Goal: Information Seeking & Learning: Learn about a topic

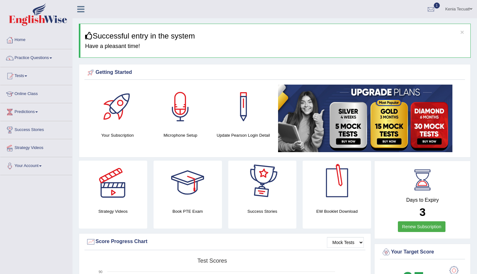
click at [410, 232] on link "Renew Subscription" at bounding box center [422, 226] width 48 height 11
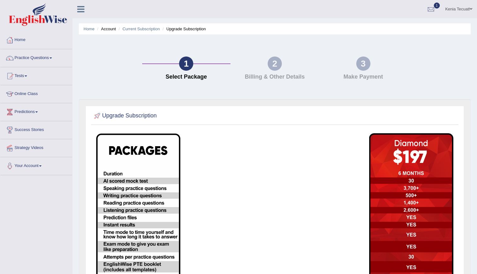
click at [24, 21] on img at bounding box center [38, 14] width 58 height 23
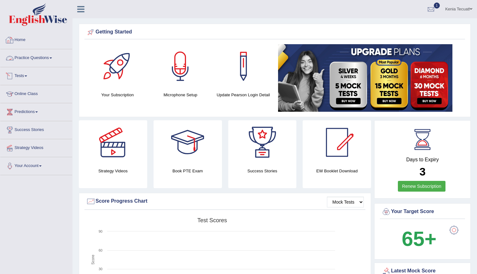
click at [36, 59] on link "Practice Questions" at bounding box center [36, 57] width 72 height 16
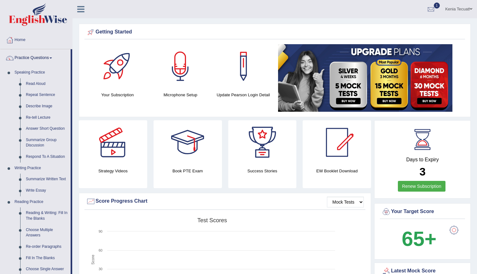
drag, startPoint x: 72, startPoint y: 163, endPoint x: 80, endPoint y: 199, distance: 38.0
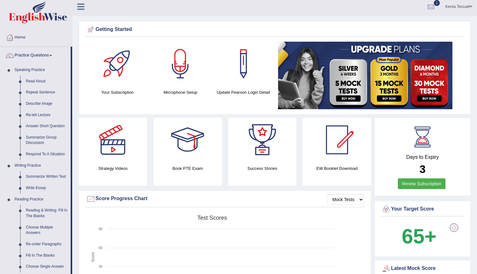
click at [382, 92] on img at bounding box center [365, 76] width 175 height 68
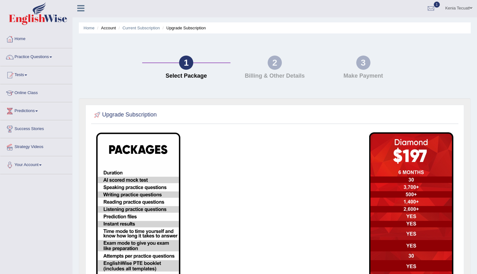
scroll to position [98, 0]
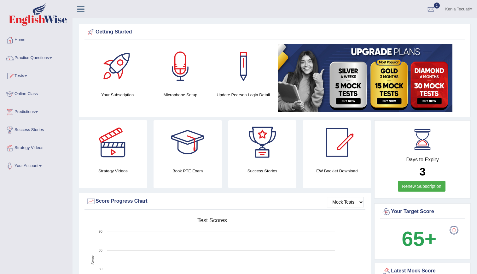
scroll to position [3, 0]
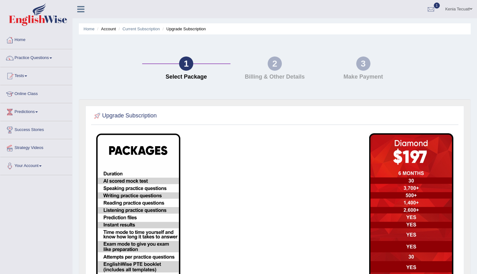
click at [279, 67] on div "2" at bounding box center [275, 63] width 14 height 14
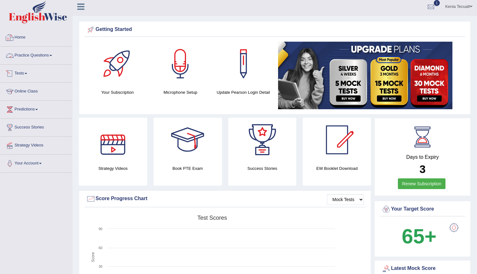
click at [40, 57] on link "Practice Questions" at bounding box center [36, 55] width 72 height 16
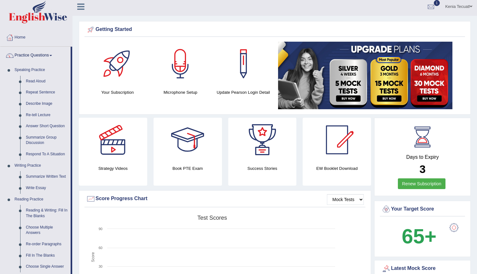
drag, startPoint x: 71, startPoint y: 167, endPoint x: 74, endPoint y: 196, distance: 29.2
click at [46, 212] on link "Reading & Writing: Fill In The Blanks" at bounding box center [47, 213] width 48 height 17
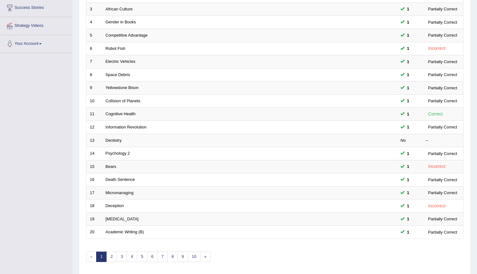
scroll to position [139, 0]
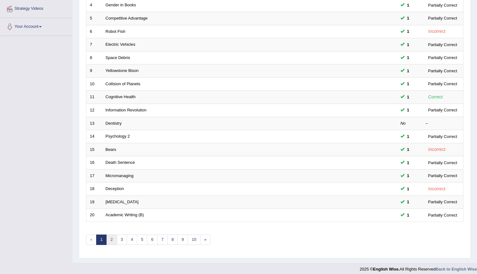
click at [108, 241] on link "2" at bounding box center [111, 239] width 10 height 10
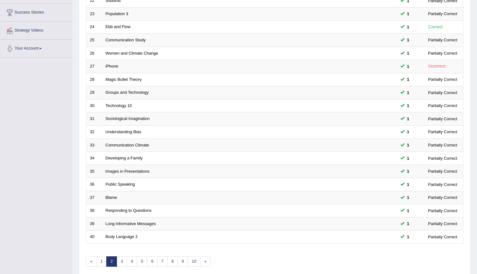
scroll to position [143, 0]
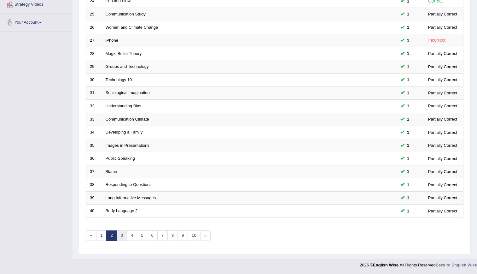
click at [121, 234] on link "3" at bounding box center [122, 235] width 10 height 10
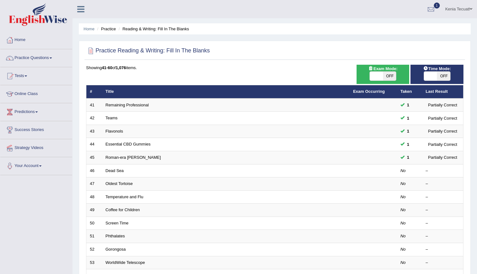
click at [372, 72] on span at bounding box center [376, 76] width 13 height 9
checkbox input "true"
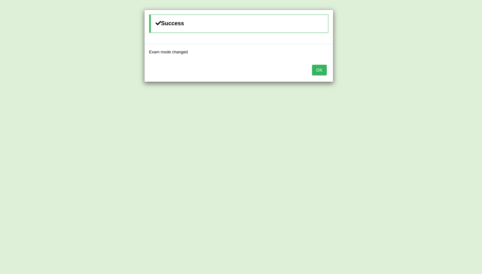
click at [435, 74] on div "Success Exam mode changed OK" at bounding box center [241, 137] width 482 height 274
click at [325, 68] on button "OK" at bounding box center [319, 70] width 15 height 11
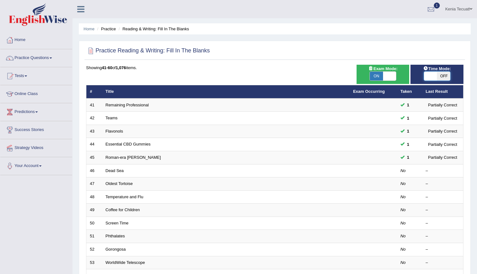
click at [428, 76] on span at bounding box center [430, 76] width 13 height 9
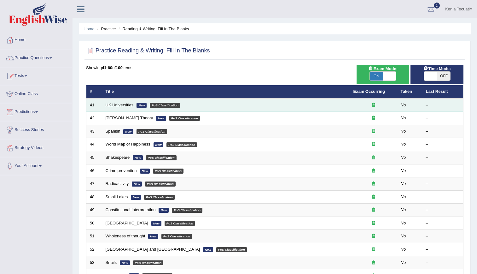
click at [128, 106] on link "UK Universities" at bounding box center [120, 105] width 28 height 5
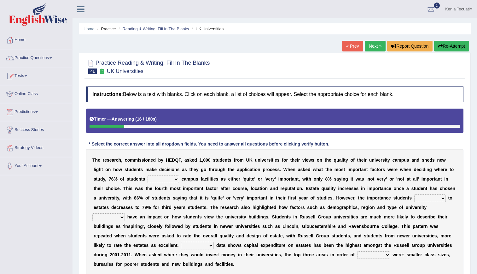
click at [148, 175] on select "refers claims prescribes ranks" at bounding box center [164, 179] width 32 height 8
select select "ranks"
click at [148, 175] on select "refers claims prescribes ranks" at bounding box center [164, 179] width 32 height 8
click at [415, 198] on select "deliver attach summon acquire" at bounding box center [431, 198] width 32 height 8
select select "acquire"
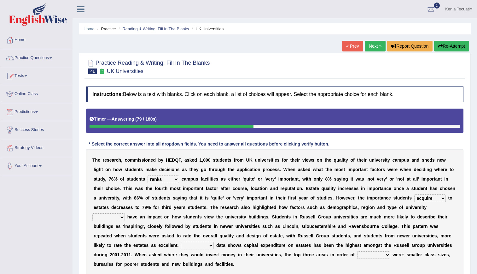
click at [415, 194] on select "deliver attach summon acquire" at bounding box center [431, 198] width 32 height 8
click at [125, 213] on select "attached attended acquired augmented" at bounding box center [108, 217] width 33 height 8
select select "augmented"
click at [125, 213] on select "attached attended acquired augmented" at bounding box center [108, 217] width 33 height 8
click at [214, 242] on select "Collective Existing Predictable Collateral" at bounding box center [197, 246] width 33 height 8
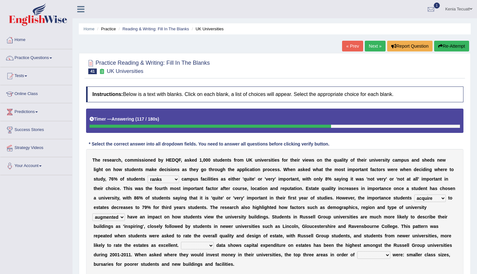
select select "Collective"
click at [214, 242] on select "Collective Existing Predictable Collateral" at bounding box center [197, 246] width 33 height 8
click at [358, 253] on select "prefer preferential prefect preference" at bounding box center [374, 255] width 33 height 8
select select "prefer"
click at [358, 251] on select "prefer preferential prefect preference" at bounding box center [374, 255] width 33 height 8
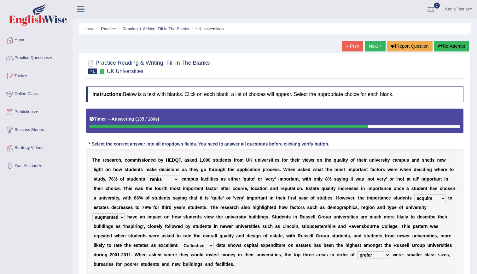
click at [125, 213] on select "attached attended acquired augmented" at bounding box center [108, 217] width 33 height 8
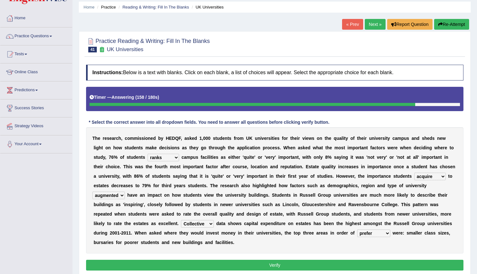
scroll to position [36, 0]
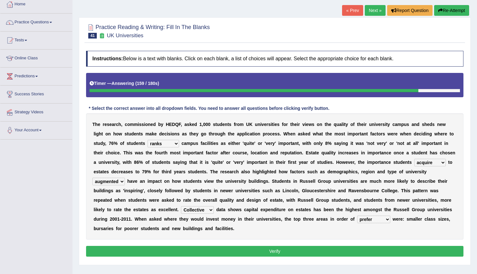
click at [323, 246] on button "Verify" at bounding box center [275, 251] width 378 height 11
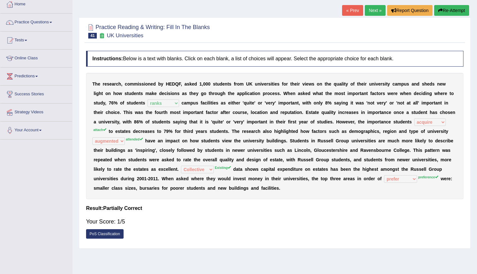
click at [370, 15] on link "Next »" at bounding box center [375, 10] width 21 height 11
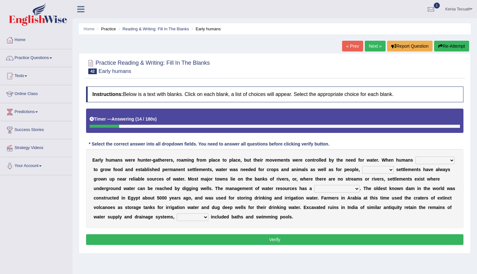
click at [416, 160] on select "start having started starting started" at bounding box center [435, 161] width 39 height 8
select select "started"
click at [416, 157] on select "start having started starting started" at bounding box center [435, 161] width 39 height 8
click at [363, 169] on select "because so thus thereby" at bounding box center [379, 170] width 32 height 8
select select "because"
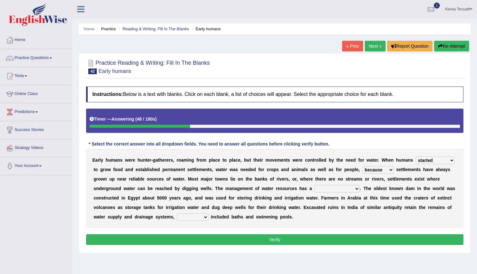
click at [363, 166] on select "because so thus thereby" at bounding box center [379, 170] width 32 height 8
click at [315, 190] on select "meticulous study moderate change brief existence long history" at bounding box center [337, 189] width 45 height 8
select select "brief existence"
click at [315, 185] on select "meticulous study moderate change brief existence long history" at bounding box center [337, 189] width 45 height 8
click at [209, 213] on select "as what which whatever" at bounding box center [193, 217] width 32 height 8
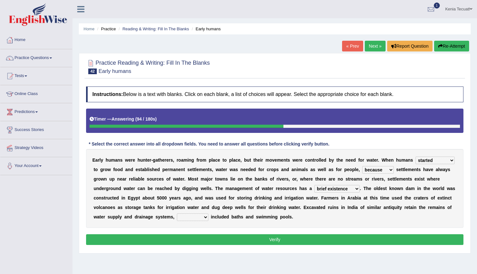
select select "which"
click at [209, 213] on select "as what which whatever" at bounding box center [193, 217] width 32 height 8
click at [407, 237] on button "Verify" at bounding box center [275, 239] width 378 height 11
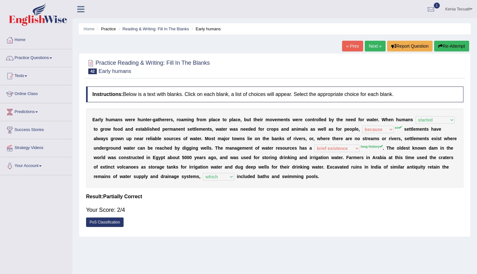
click at [377, 45] on link "Next »" at bounding box center [375, 46] width 21 height 11
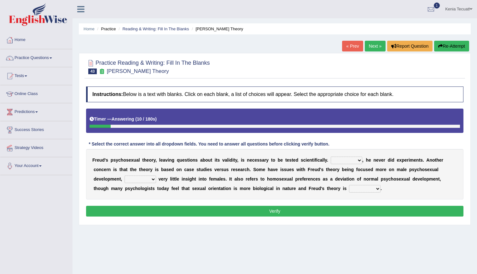
click at [331, 159] on select "Whatever Therefore However Besides" at bounding box center [347, 161] width 32 height 8
select select "However"
click at [331, 157] on select "Whatever Therefore However Besides" at bounding box center [347, 161] width 32 height 8
click at [156, 175] on select "offers offering offered offer" at bounding box center [141, 179] width 32 height 8
select select "offering"
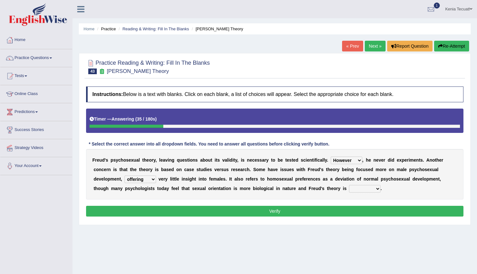
click at [156, 175] on select "offers offering offered offer" at bounding box center [141, 179] width 32 height 8
click at [349, 189] on select "one-sided right wrong prolific" at bounding box center [365, 189] width 32 height 8
select select "wrong"
click at [349, 185] on select "one-sided right wrong prolific" at bounding box center [365, 189] width 32 height 8
click at [261, 212] on button "Verify" at bounding box center [275, 211] width 378 height 11
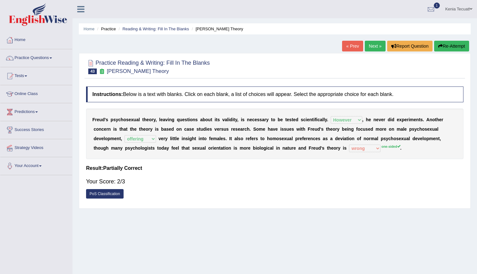
click at [376, 42] on link "Next »" at bounding box center [375, 46] width 21 height 11
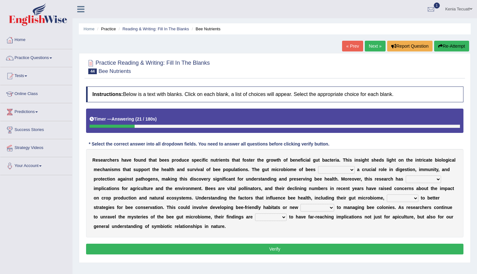
click at [333, 168] on select "exists suspends plays recommends" at bounding box center [336, 170] width 37 height 8
select select "plays"
click at [318, 166] on select "exists suspends plays recommends" at bounding box center [336, 170] width 37 height 8
click at [406, 181] on select "broader lengthy approximate intrinsic" at bounding box center [423, 179] width 35 height 8
select select "broader"
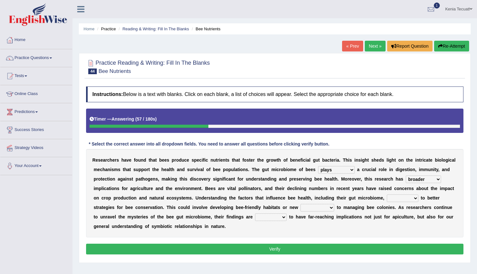
click at [406, 175] on select "broader lengthy approximate intrinsic" at bounding box center [423, 179] width 35 height 8
click at [387, 197] on select "could leas have led which lead leading" at bounding box center [403, 198] width 32 height 8
select select "have led"
click at [387, 194] on select "could leas have led which lead leading" at bounding box center [403, 198] width 32 height 8
click at [301, 208] on select "phenomena approaches traditions themes" at bounding box center [318, 208] width 34 height 8
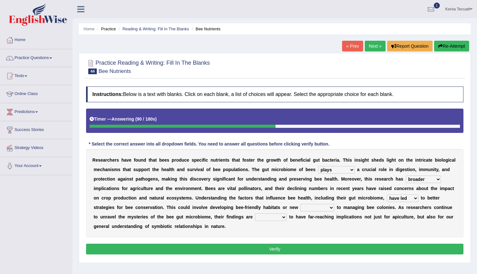
select select "approaches"
click at [301, 204] on select "phenomena approaches traditions themes" at bounding box center [318, 208] width 34 height 8
click at [152, 212] on div "R e s e a r c h e r s h a v e f o u n d t h a t b e e s p r o d u c e s p e c i…" at bounding box center [275, 193] width 378 height 88
click at [255, 214] on select "hopeful neutral liable likely" at bounding box center [271, 217] width 32 height 8
select select "neutral"
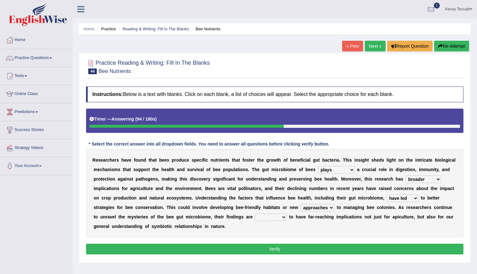
click at [255, 213] on select "hopeful neutral liable likely" at bounding box center [271, 217] width 32 height 8
click at [177, 234] on div "Instructions: Below is a text with blanks. Click on each blank, a list of choic…" at bounding box center [275, 171] width 381 height 176
click at [179, 234] on div "Instructions: Below is a text with blanks. Click on each blank, a list of choic…" at bounding box center [275, 171] width 381 height 176
click at [198, 244] on button "Verify" at bounding box center [275, 249] width 378 height 11
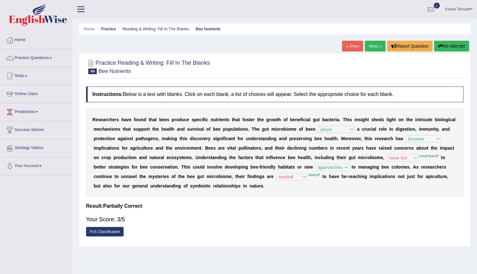
click at [373, 51] on link "Next »" at bounding box center [375, 46] width 21 height 11
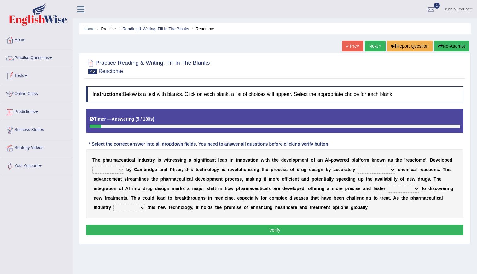
click at [47, 56] on link "Practice Questions" at bounding box center [36, 57] width 72 height 16
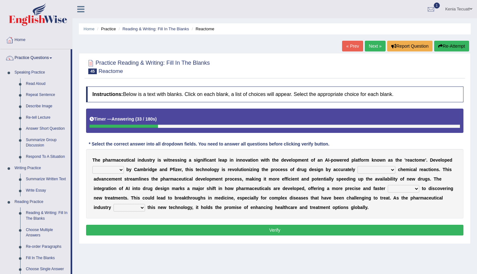
click at [112, 169] on select "hardly jointly patiently regularly" at bounding box center [108, 170] width 32 height 8
select select "jointly"
click at [92, 166] on select "hardly jointly patiently regularly" at bounding box center [108, 170] width 32 height 8
click at [360, 168] on select "predicting predicts prediction of has predicted" at bounding box center [377, 170] width 38 height 8
select select "predicting"
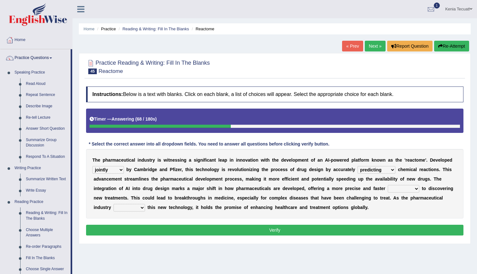
click at [358, 166] on select "predicting predicts prediction of has predicted" at bounding box center [377, 170] width 38 height 8
click at [388, 189] on select "departure deviation route advance" at bounding box center [404, 189] width 32 height 8
select select "departure"
click at [388, 185] on select "departure deviation route advance" at bounding box center [404, 189] width 32 height 8
click at [145, 204] on select "frames mimics previews embraces" at bounding box center [130, 208] width 32 height 8
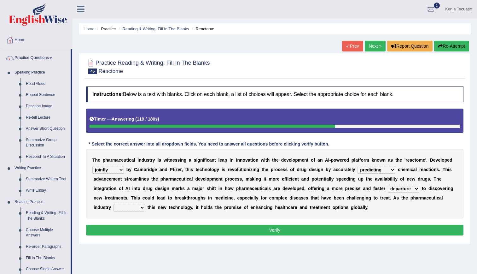
select select "frames"
click at [145, 204] on select "frames mimics previews embraces" at bounding box center [130, 208] width 32 height 8
click at [367, 229] on button "Verify" at bounding box center [275, 230] width 378 height 11
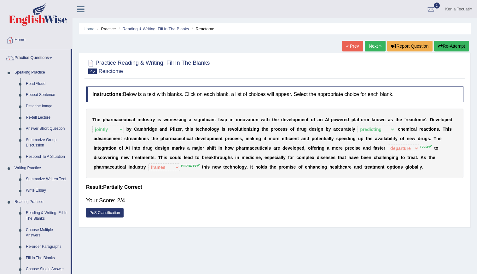
click at [370, 45] on link "Next »" at bounding box center [375, 46] width 21 height 11
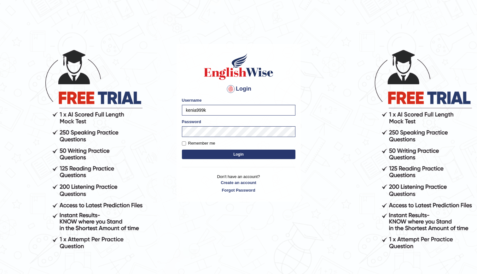
type input "kenia999k"
click at [216, 154] on button "Login" at bounding box center [239, 154] width 114 height 9
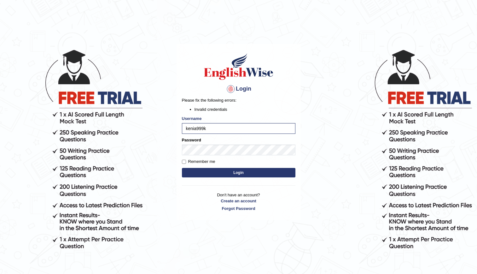
click at [226, 176] on button "Login" at bounding box center [239, 172] width 114 height 9
click at [250, 170] on button "Login" at bounding box center [239, 172] width 114 height 9
click at [235, 127] on input "kenia999k" at bounding box center [239, 128] width 114 height 11
type input "kenia999"
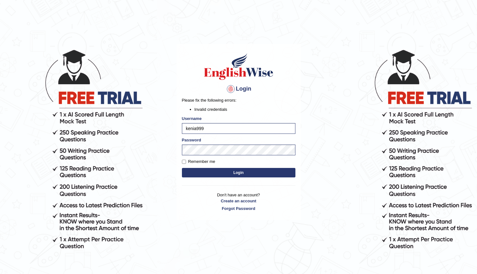
click at [234, 174] on button "Login" at bounding box center [239, 172] width 114 height 9
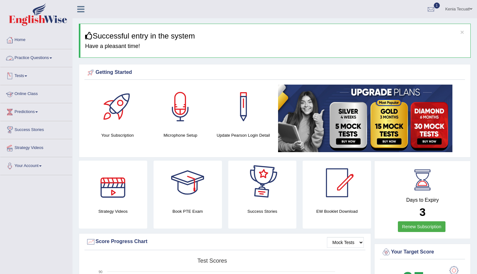
click at [26, 56] on link "Practice Questions" at bounding box center [36, 57] width 72 height 16
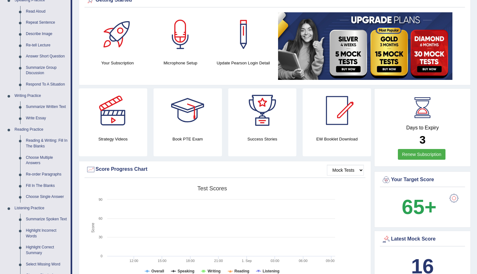
scroll to position [74, 0]
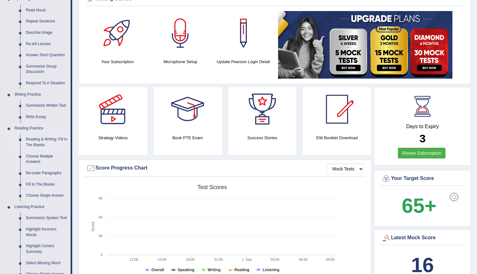
click at [38, 136] on link "Reading & Writing: Fill In The Blanks" at bounding box center [47, 142] width 48 height 17
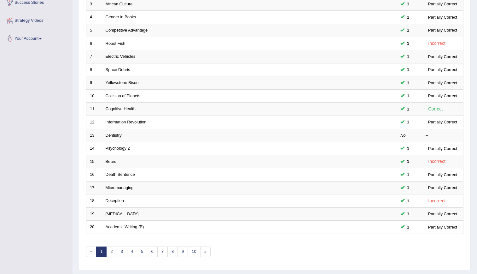
scroll to position [131, 0]
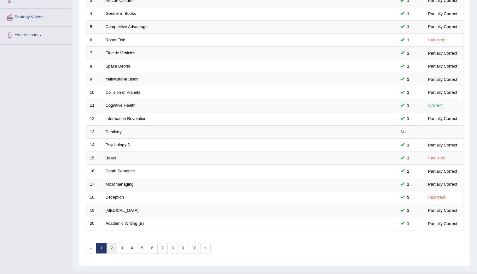
click at [110, 251] on link "2" at bounding box center [111, 248] width 10 height 10
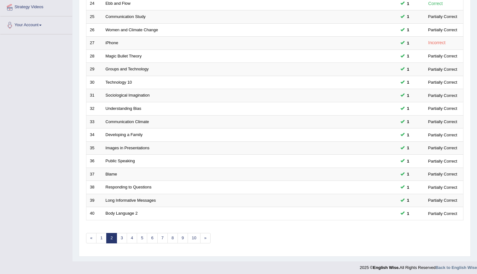
scroll to position [142, 0]
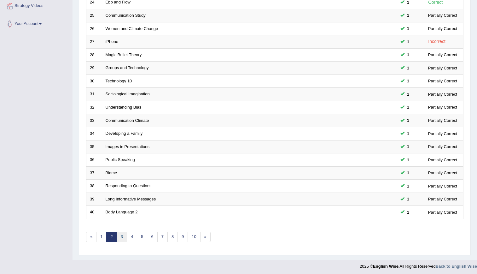
click at [123, 236] on link "3" at bounding box center [122, 237] width 10 height 10
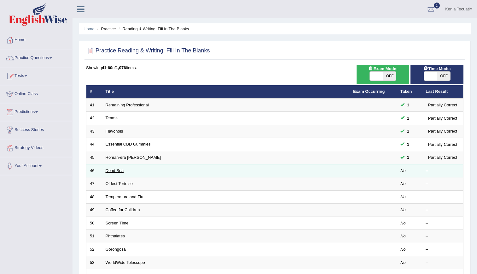
click at [110, 170] on link "Dead Sea" at bounding box center [115, 170] width 18 height 5
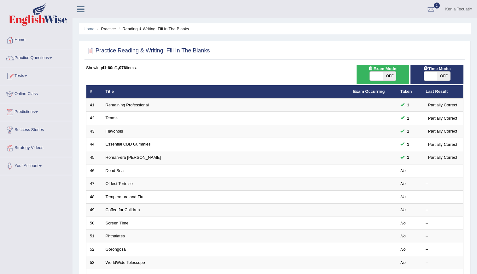
click at [369, 80] on div "ON OFF" at bounding box center [383, 75] width 47 height 9
click at [377, 75] on span at bounding box center [376, 76] width 13 height 9
checkbox input "true"
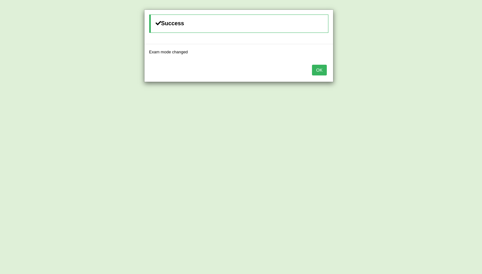
click at [323, 66] on button "OK" at bounding box center [319, 70] width 15 height 11
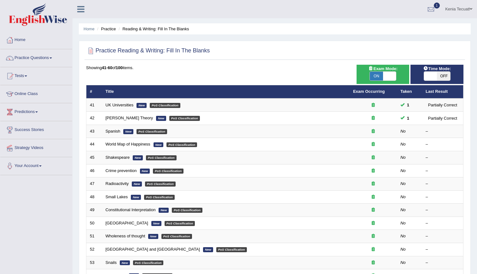
click at [430, 76] on span at bounding box center [430, 76] width 13 height 9
checkbox input "true"
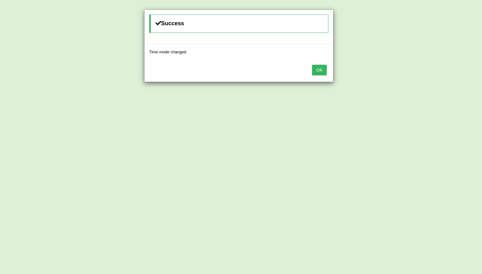
click at [316, 72] on button "OK" at bounding box center [319, 70] width 15 height 11
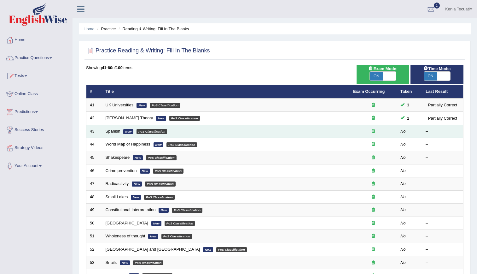
click at [107, 129] on link "Spanish" at bounding box center [113, 131] width 15 height 5
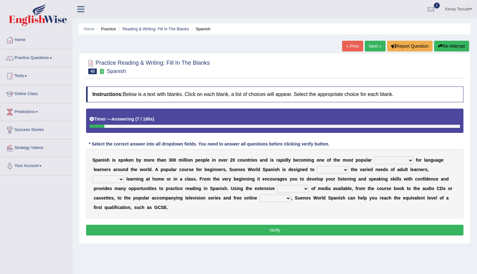
click at [375, 159] on select "commodities choices records improvements" at bounding box center [394, 161] width 39 height 8
click at [375, 157] on select "commodities choices records improvements" at bounding box center [394, 161] width 39 height 8
click at [385, 159] on select "commodities choices records improvements" at bounding box center [394, 161] width 39 height 8
select select "choices"
click at [375, 157] on select "commodities choices records improvements" at bounding box center [394, 161] width 39 height 8
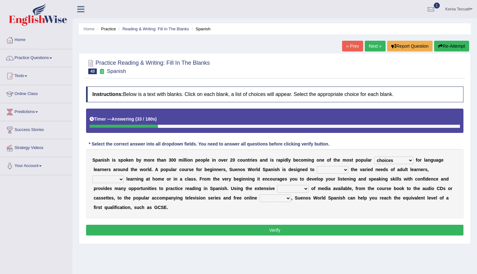
click at [317, 170] on select "record meet choose satisfies" at bounding box center [333, 170] width 32 height 8
select select "meet"
click at [317, 166] on select "record meet choose satisfies" at bounding box center [333, 170] width 32 height 8
click at [124, 175] on select "as whether nor not" at bounding box center [108, 179] width 32 height 8
select select "whether"
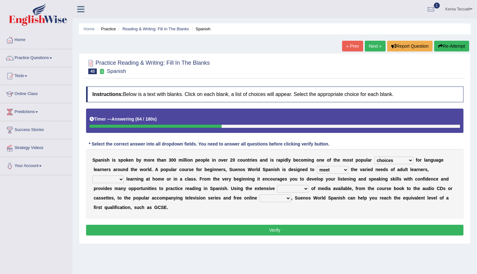
click at [124, 175] on select "as whether nor not" at bounding box center [108, 179] width 32 height 8
click at [277, 188] on select "series range rate wisdom" at bounding box center [293, 189] width 32 height 8
select select "range"
click at [277, 185] on select "series range rate wisdom" at bounding box center [293, 189] width 32 height 8
click at [260, 199] on select "actions activities breaches binge" at bounding box center [276, 198] width 32 height 8
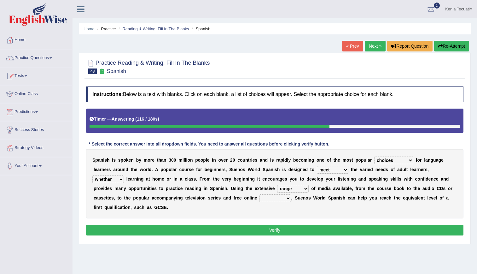
select select "activities"
click at [260, 194] on select "actions activities breaches binge" at bounding box center [276, 198] width 32 height 8
click at [250, 225] on button "Verify" at bounding box center [275, 230] width 378 height 11
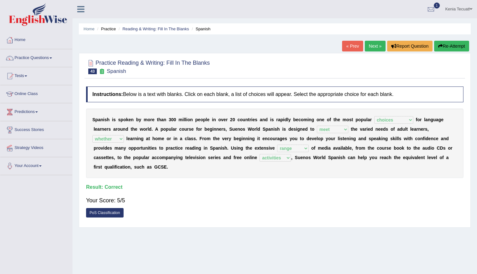
click at [370, 45] on link "Next »" at bounding box center [375, 46] width 21 height 11
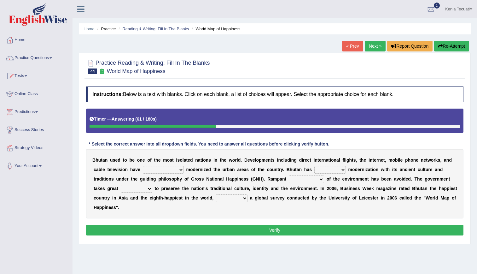
click at [452, 48] on button "Re-Attempt" at bounding box center [452, 46] width 35 height 11
click at [351, 41] on link "« Prev" at bounding box center [352, 46] width 21 height 11
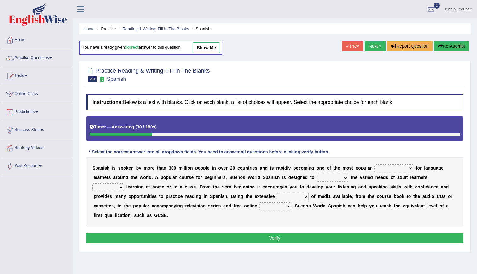
click at [374, 46] on link "Next »" at bounding box center [375, 46] width 21 height 11
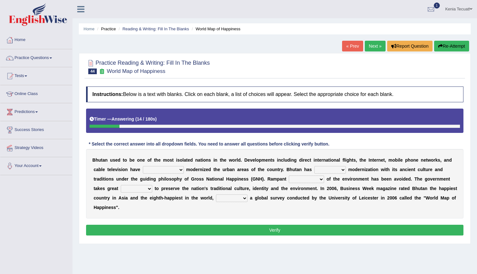
click at [143, 169] on select "spontaneously increasingly contemporarily mechanically" at bounding box center [163, 170] width 41 height 8
select select "spontaneously"
click at [143, 166] on select "spontaneously increasingly contemporarily mechanically" at bounding box center [163, 170] width 41 height 8
click at [315, 170] on select "altered balanced opted juggled" at bounding box center [331, 170] width 32 height 8
select select "balanced"
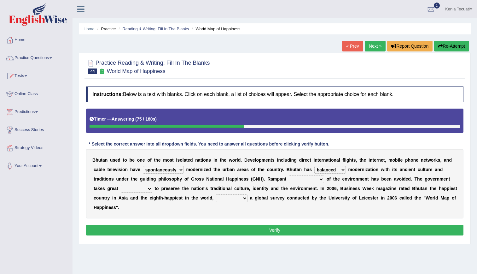
click at [315, 166] on select "altered balanced opted juggled" at bounding box center [331, 170] width 32 height 8
click at [289, 176] on select "destruction embodiment vanity execution" at bounding box center [306, 179] width 35 height 8
click at [152, 185] on select "pride measures effects allowance" at bounding box center [137, 189] width 32 height 8
select select "measures"
click at [152, 185] on select "pride measures effects allowance" at bounding box center [137, 189] width 32 height 8
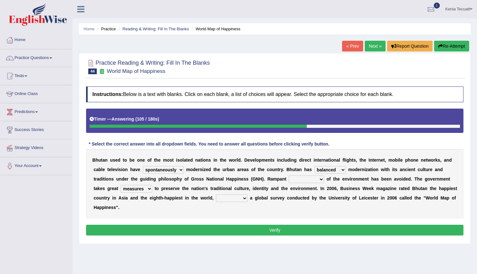
click at [152, 185] on select "pride measures effects allowance" at bounding box center [137, 189] width 32 height 8
click at [216, 200] on select "submitting citing reviewing proving" at bounding box center [232, 198] width 32 height 8
select select "proving"
click at [216, 194] on select "submitting citing reviewing proving" at bounding box center [232, 198] width 32 height 8
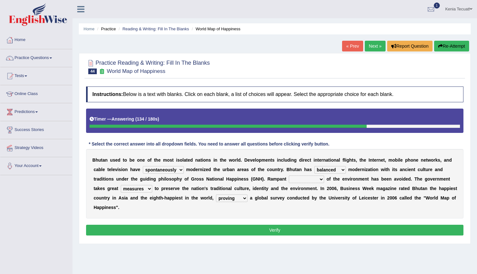
click at [289, 175] on select "destruction embodiment vanity execution" at bounding box center [306, 179] width 35 height 8
select select "embodiment"
click at [289, 175] on select "destruction embodiment vanity execution" at bounding box center [306, 179] width 35 height 8
click at [265, 225] on button "Verify" at bounding box center [275, 230] width 378 height 11
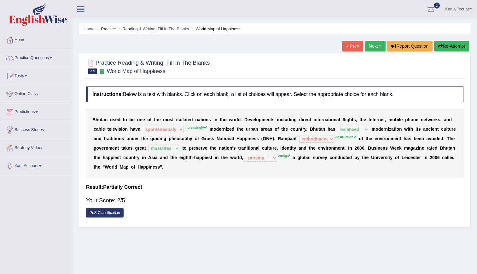
click at [374, 48] on link "Next »" at bounding box center [375, 46] width 21 height 11
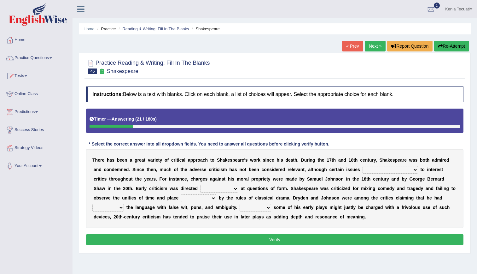
click at [363, 169] on select "have continued would have continued being continued continued" at bounding box center [391, 170] width 56 height 8
select select "continued"
click at [363, 166] on select "have continued would have continued being continued continued" at bounding box center [391, 170] width 56 height 8
click at [200, 191] on select "consecutively primarily hardly solely" at bounding box center [219, 189] width 38 height 8
select select "consecutively"
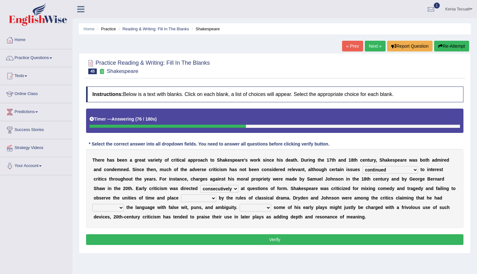
click at [200, 185] on select "consecutively primarily hardly solely" at bounding box center [219, 189] width 38 height 8
click at [124, 204] on select "versed referred transverse corrupted" at bounding box center [108, 208] width 32 height 8
select select "transverse"
click at [124, 204] on select "versed referred transverse corrupted" at bounding box center [108, 208] width 32 height 8
click at [181, 200] on select "subscribed documented described prescribed" at bounding box center [198, 198] width 35 height 8
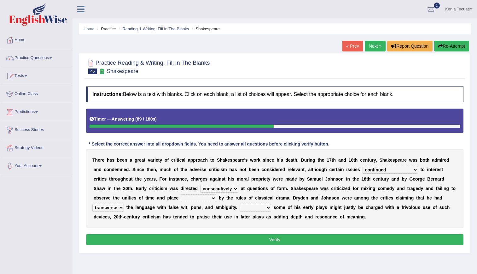
select select "documented"
click at [181, 194] on select "subscribed documented described prescribed" at bounding box center [198, 198] width 35 height 8
click at [116, 203] on div "T h e r e h a s b e e n a g r e a t v a r i e t y o f c r i t i c a l a p p r o…" at bounding box center [275, 188] width 378 height 79
click at [240, 205] on select "Since Because That While" at bounding box center [256, 208] width 32 height 8
select select "Since"
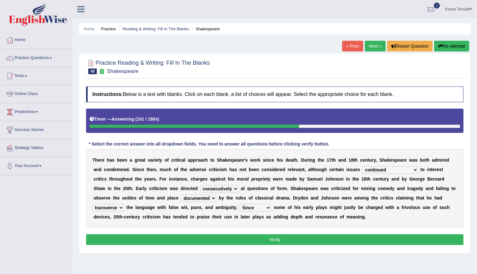
click at [240, 204] on select "Since Because That While" at bounding box center [256, 208] width 32 height 8
click at [224, 238] on button "Verify" at bounding box center [275, 239] width 378 height 11
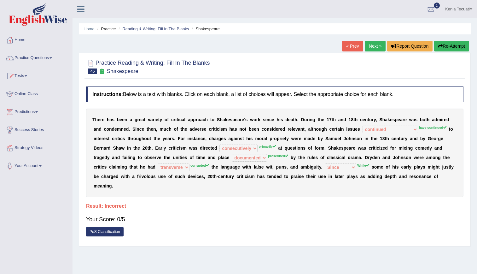
click at [372, 46] on link "Next »" at bounding box center [375, 46] width 21 height 11
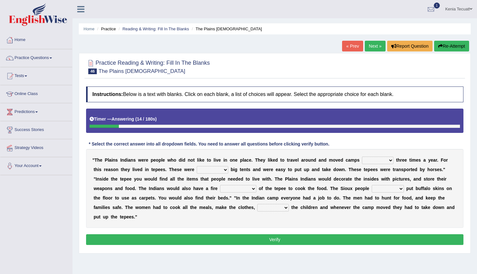
click at [362, 162] on select "at least fewer than at most less than" at bounding box center [378, 161] width 32 height 8
select select "at least"
click at [362, 157] on select "at least fewer than at most less than" at bounding box center [378, 161] width 32 height 8
click at [197, 172] on select "both alike like otherwise" at bounding box center [213, 170] width 32 height 8
select select "both"
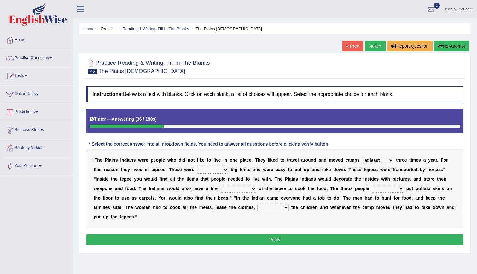
click at [197, 166] on select "both alike like otherwise" at bounding box center [213, 170] width 32 height 8
click at [220, 189] on select "on the top in spite in the middle in terms" at bounding box center [238, 189] width 36 height 8
click at [43, 59] on link "Practice Questions" at bounding box center [36, 57] width 72 height 16
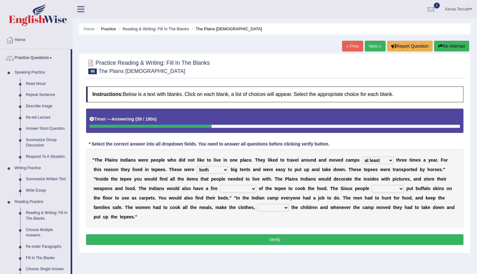
click at [24, 57] on link "Practice Questions" at bounding box center [35, 57] width 70 height 16
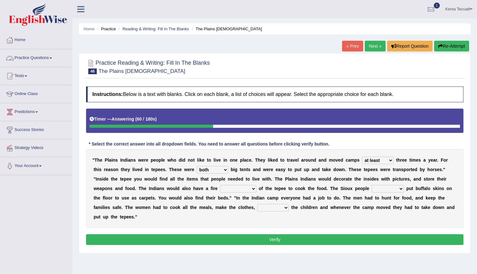
click at [24, 57] on link "Practice Questions" at bounding box center [36, 57] width 72 height 16
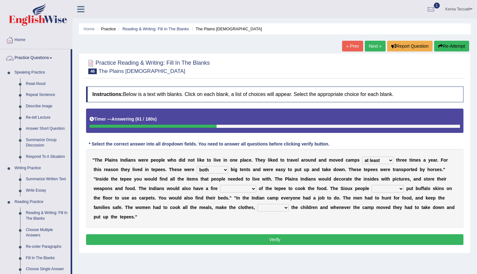
click at [24, 58] on link "Practice Questions" at bounding box center [35, 57] width 70 height 16
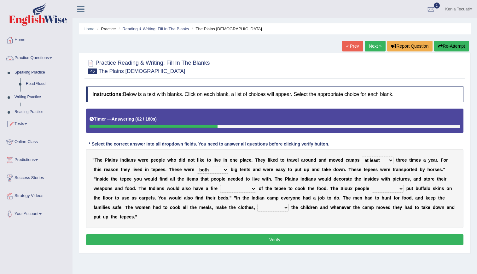
click at [24, 58] on link "Practice Questions" at bounding box center [36, 57] width 72 height 16
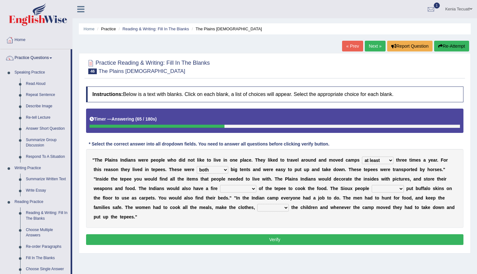
drag, startPoint x: 74, startPoint y: 107, endPoint x: 76, endPoint y: 190, distance: 83.7
click at [76, 190] on div "Home Practice Reading & Writing: Fill In The Blanks The Plains Indians « Prev N…" at bounding box center [275, 158] width 405 height 316
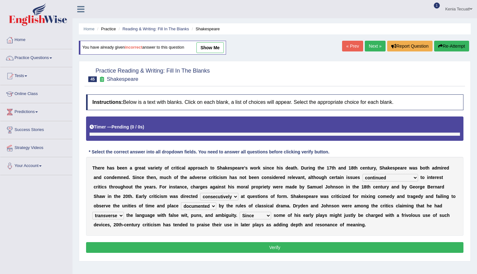
select select "continued"
select select "consecutively"
select select "documented"
select select "transverse"
select select "Since"
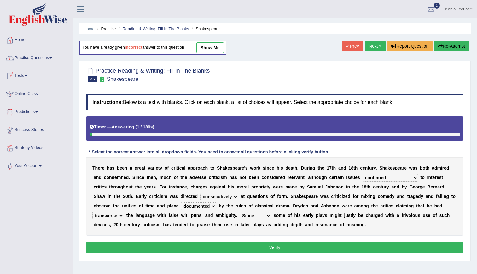
click at [24, 60] on link "Practice Questions" at bounding box center [36, 57] width 72 height 16
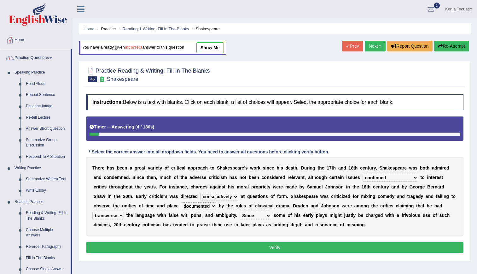
click at [32, 57] on link "Practice Questions" at bounding box center [35, 57] width 70 height 16
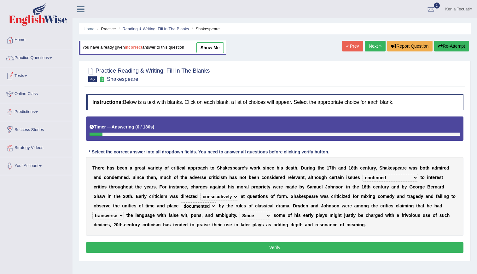
click at [18, 79] on link "Tests" at bounding box center [36, 75] width 72 height 16
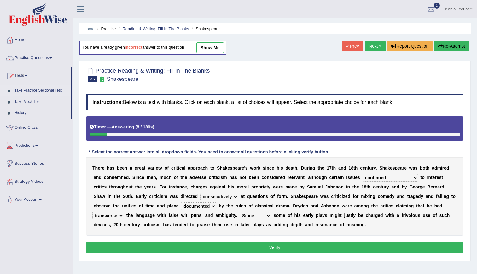
click at [23, 90] on link "Take Practice Sectional Test" at bounding box center [41, 90] width 59 height 11
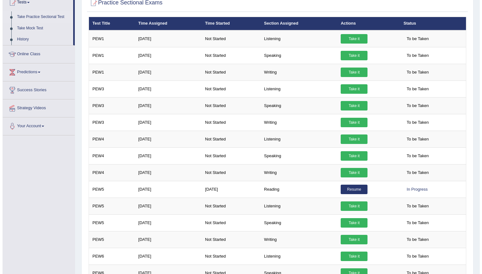
scroll to position [72, 0]
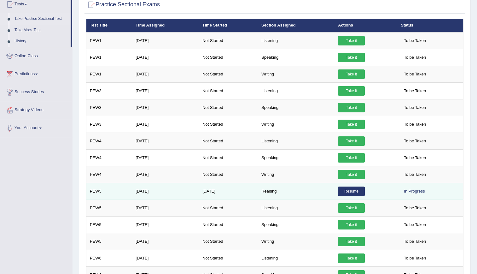
click at [341, 192] on link "Resume" at bounding box center [351, 191] width 27 height 9
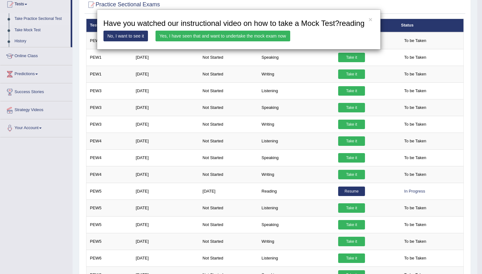
click at [176, 36] on link "Yes, I have seen that and want to undertake the mock exam now" at bounding box center [223, 36] width 135 height 11
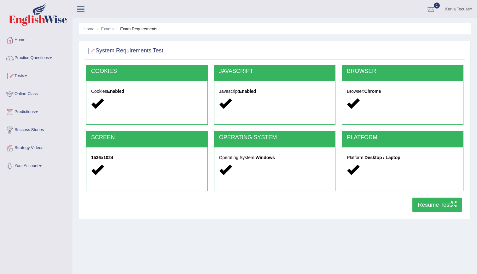
click at [417, 207] on button "Resume Test" at bounding box center [438, 205] width 50 height 15
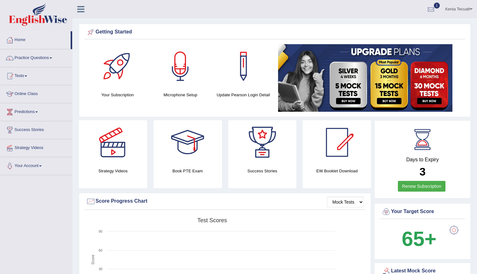
click at [433, 7] on div at bounding box center [431, 9] width 9 height 9
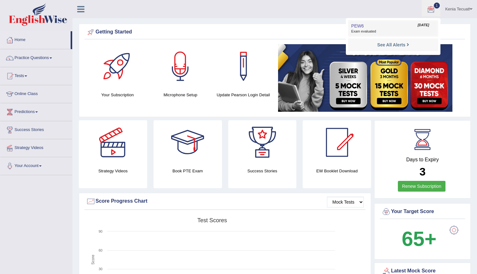
click at [383, 30] on span "Exam evaluated" at bounding box center [394, 31] width 84 height 5
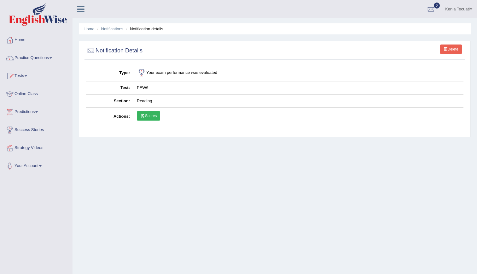
click at [143, 120] on link "Scores" at bounding box center [148, 115] width 23 height 9
click at [430, 8] on div at bounding box center [431, 9] width 9 height 9
click at [397, 29] on link "See All Alerts" at bounding box center [393, 26] width 35 height 7
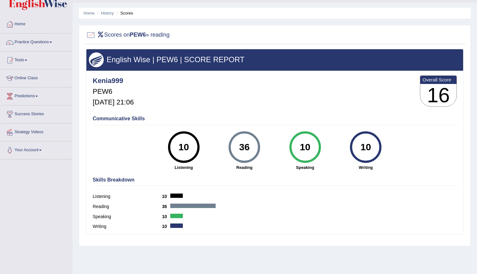
scroll to position [4, 0]
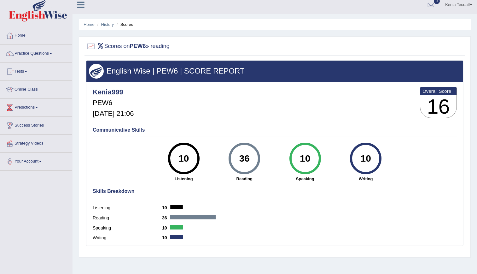
click at [31, 54] on link "Practice Questions" at bounding box center [36, 53] width 72 height 16
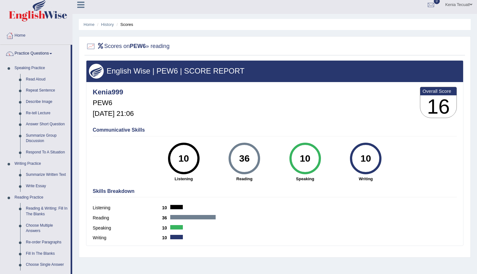
click at [31, 54] on link "Practice Questions" at bounding box center [35, 53] width 70 height 16
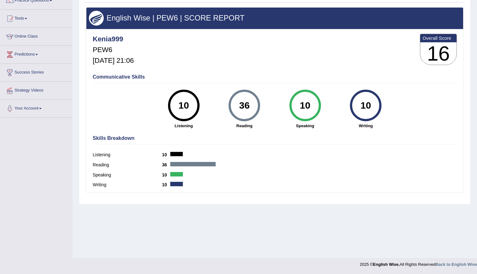
scroll to position [0, 0]
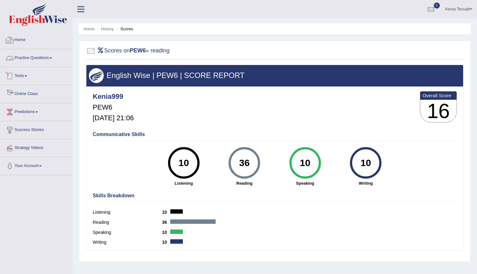
click at [17, 37] on link "Home" at bounding box center [36, 39] width 72 height 16
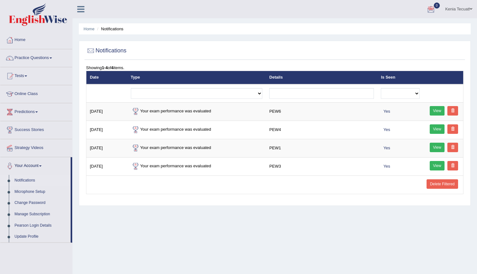
click at [428, 12] on div at bounding box center [431, 9] width 9 height 9
click at [392, 27] on strong "See All Alerts" at bounding box center [392, 26] width 28 height 5
click at [31, 78] on link "Tests" at bounding box center [36, 75] width 72 height 16
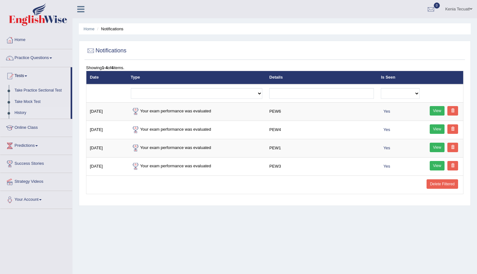
click at [23, 114] on link "History" at bounding box center [41, 112] width 59 height 11
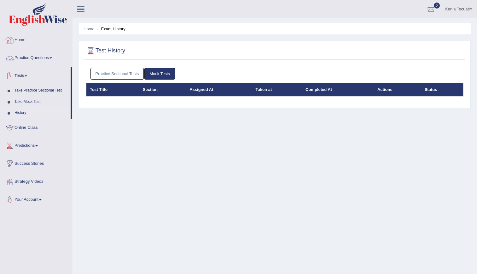
click at [18, 41] on link "Home" at bounding box center [36, 39] width 72 height 16
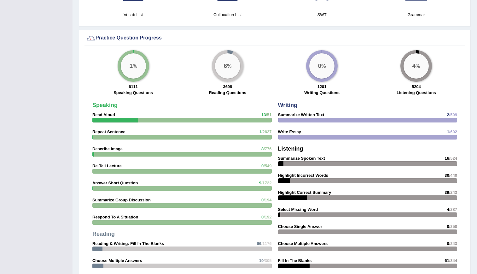
scroll to position [712, 0]
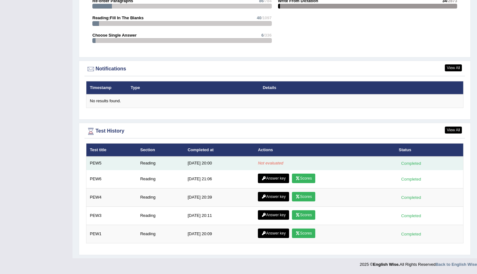
click at [398, 163] on td "Completed" at bounding box center [430, 163] width 68 height 13
click at [406, 163] on div "Completed" at bounding box center [411, 163] width 25 height 7
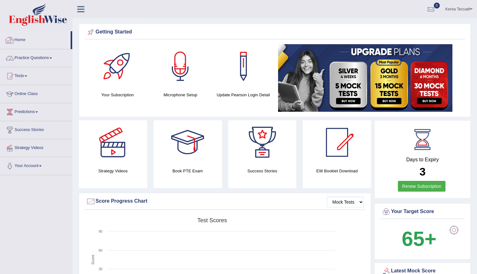
click at [39, 61] on link "Practice Questions" at bounding box center [36, 57] width 72 height 16
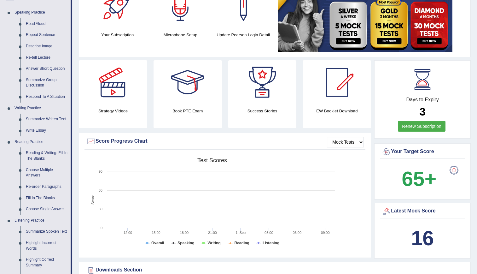
scroll to position [73, 0]
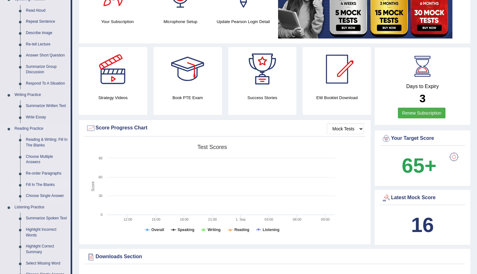
click at [46, 184] on link "Fill In The Blanks" at bounding box center [47, 184] width 48 height 11
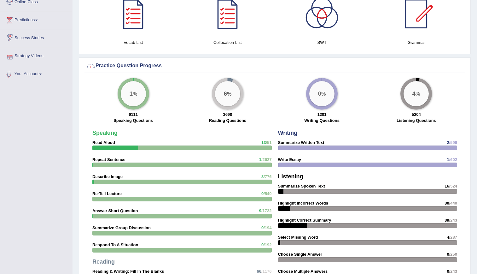
scroll to position [382, 0]
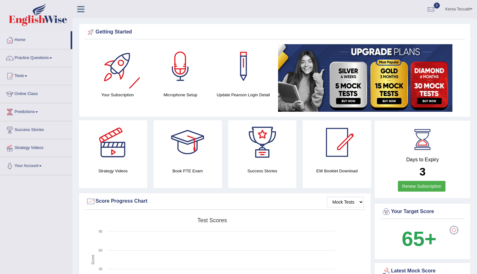
click at [124, 87] on div at bounding box center [118, 66] width 44 height 44
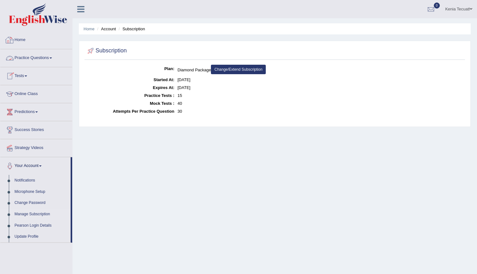
click at [21, 39] on link "Home" at bounding box center [36, 39] width 72 height 16
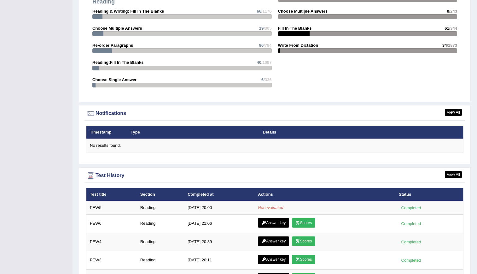
scroll to position [712, 0]
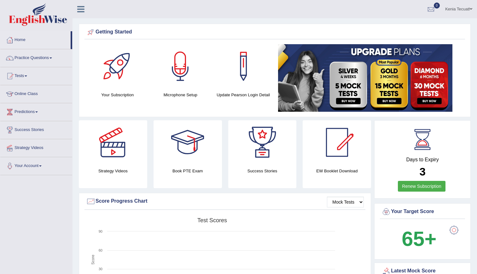
click at [349, 102] on img at bounding box center [365, 78] width 175 height 68
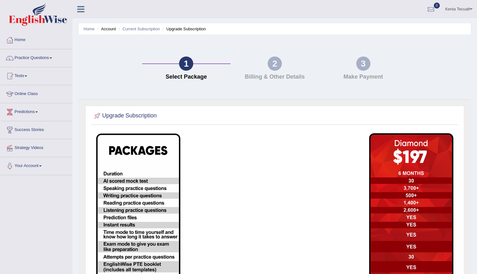
click at [38, 20] on img at bounding box center [38, 14] width 58 height 23
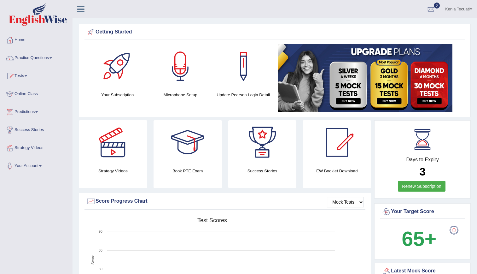
click at [395, 96] on img at bounding box center [365, 78] width 175 height 68
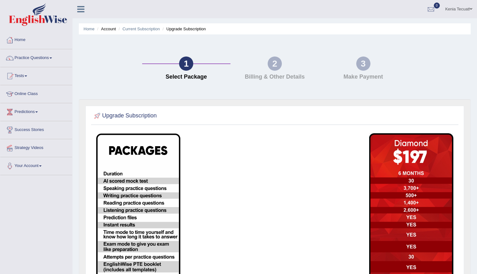
click at [265, 66] on div "2 Billing & Other Details" at bounding box center [275, 69] width 89 height 27
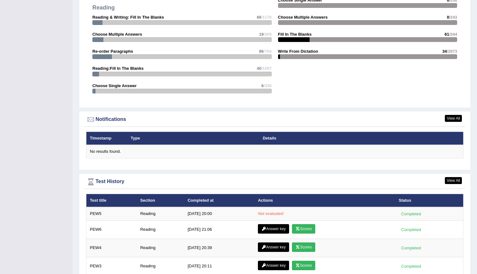
scroll to position [712, 0]
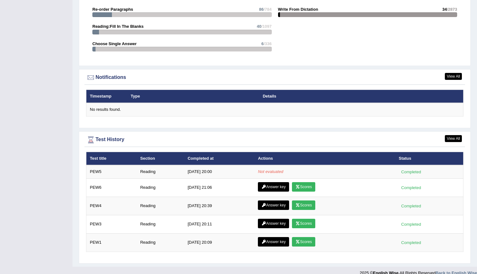
scroll to position [712, 0]
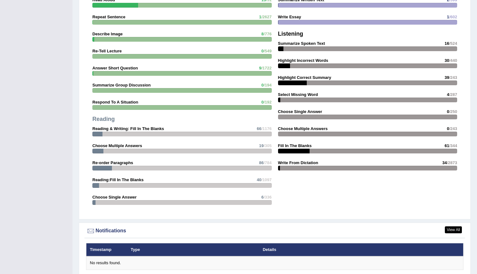
scroll to position [712, 0]
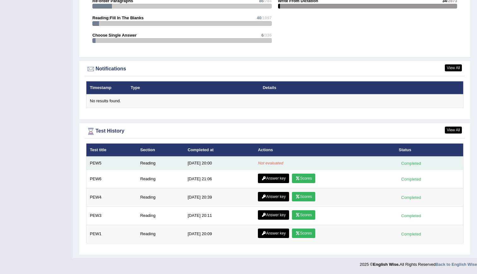
click at [264, 163] on em "Not evaluated" at bounding box center [270, 163] width 25 height 5
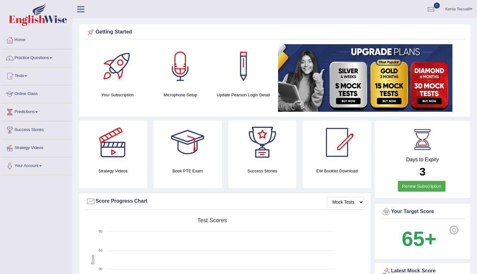
click at [471, 48] on div "Getting Started Your Subscription Microphone Setup Update Pearson Login Detail ×" at bounding box center [275, 70] width 392 height 93
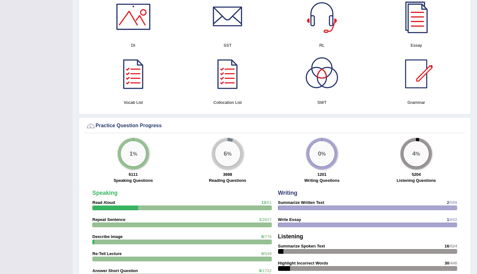
scroll to position [712, 0]
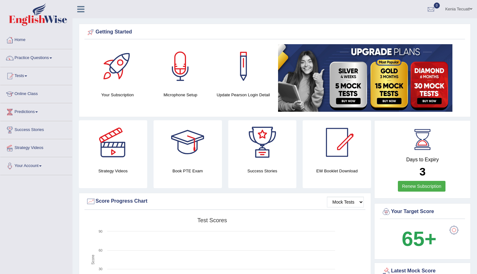
click at [457, 12] on link "Kenia Tecuatl" at bounding box center [459, 8] width 37 height 16
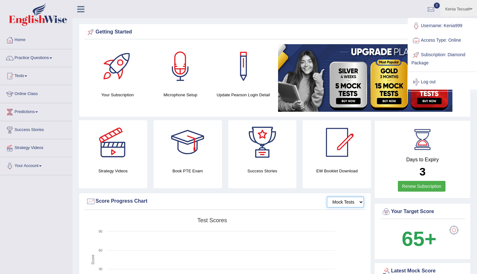
click at [347, 203] on select "Mock Tests" at bounding box center [345, 202] width 37 height 11
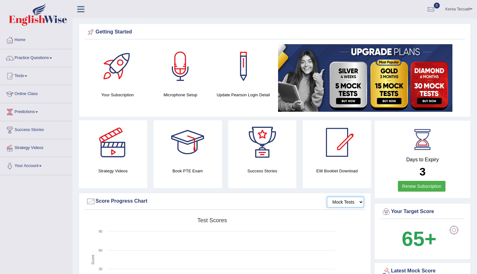
click at [347, 203] on select "Mock Tests" at bounding box center [345, 202] width 37 height 11
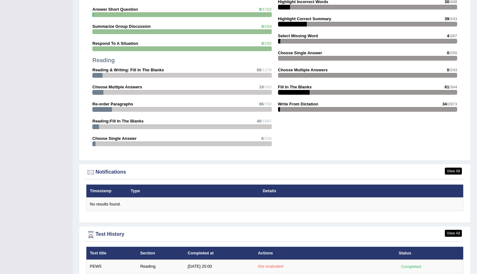
scroll to position [712, 0]
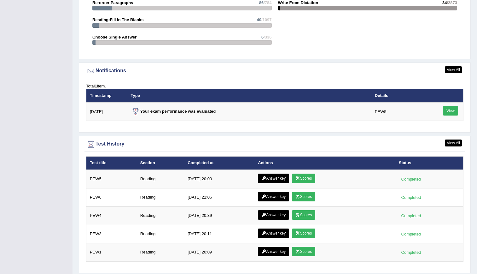
scroll to position [728, 0]
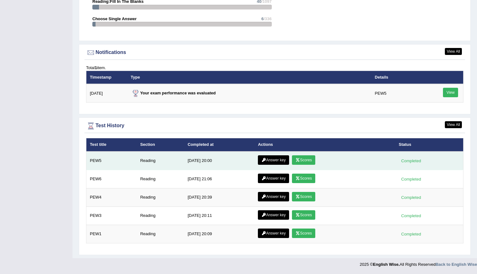
click at [307, 161] on link "Scores" at bounding box center [303, 159] width 23 height 9
click at [273, 157] on link "Answer key" at bounding box center [273, 159] width 31 height 9
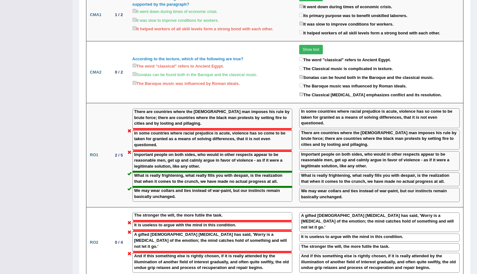
scroll to position [568, 0]
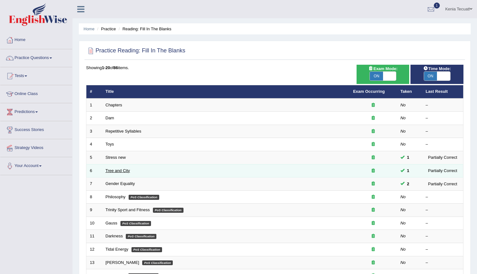
click at [124, 169] on link "Tree and City" at bounding box center [118, 170] width 25 height 5
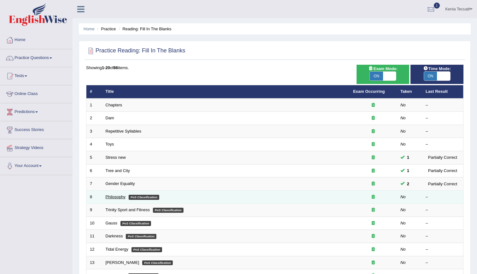
click at [118, 195] on link "Philosophy" at bounding box center [116, 196] width 20 height 5
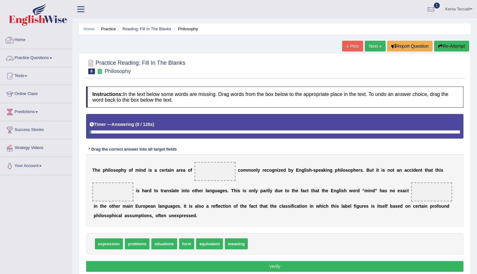
click at [36, 56] on link "Practice Questions" at bounding box center [36, 57] width 72 height 16
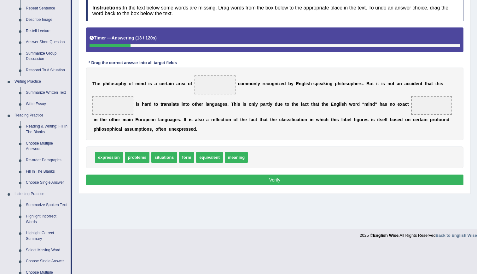
scroll to position [239, 0]
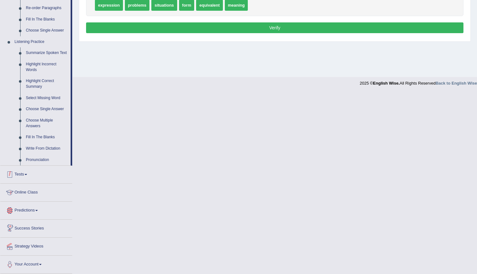
click at [31, 175] on link "Tests" at bounding box center [36, 174] width 72 height 16
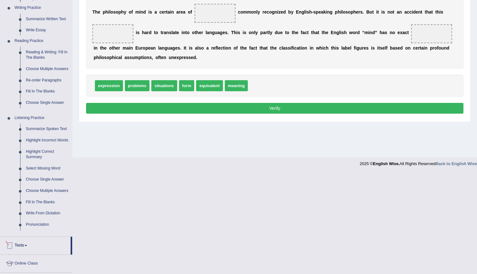
scroll to position [57, 0]
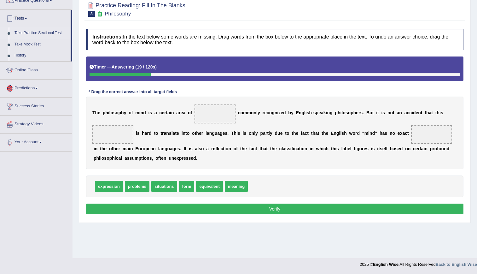
click at [21, 34] on link "Take Practice Sectional Test" at bounding box center [41, 32] width 59 height 11
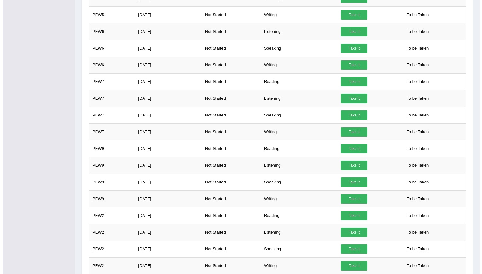
scroll to position [317, 0]
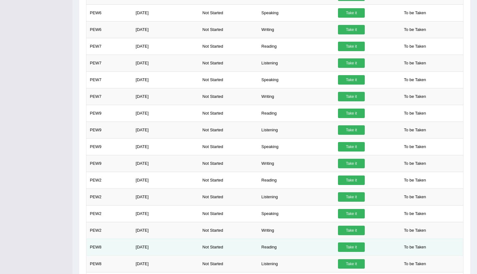
click at [343, 249] on link "Take it" at bounding box center [351, 246] width 27 height 9
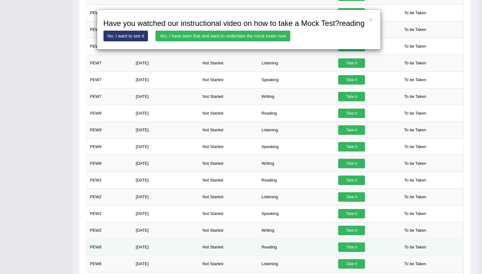
click at [343, 249] on div "× Have you watched our instructional video on how to take a Mock Test?reading N…" at bounding box center [241, 137] width 482 height 274
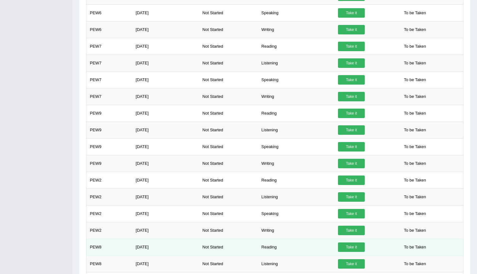
click at [349, 248] on link "Take it" at bounding box center [351, 246] width 27 height 9
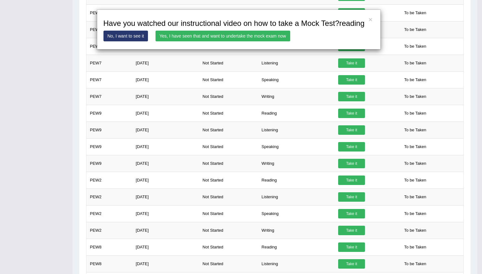
click at [218, 36] on link "Yes, I have seen that and want to undertake the mock exam now" at bounding box center [223, 36] width 135 height 11
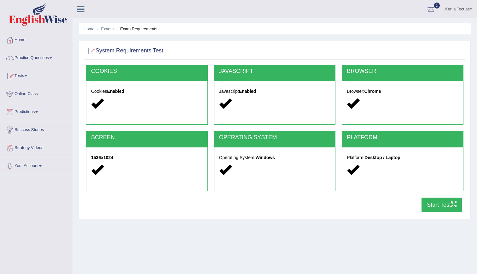
click at [441, 204] on button "Start Test" at bounding box center [442, 205] width 40 height 15
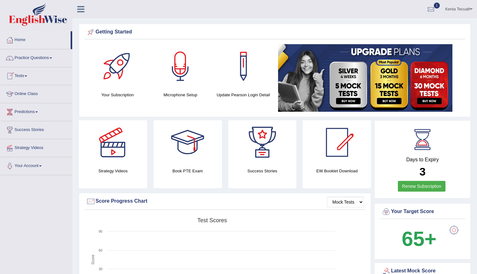
click at [436, 6] on span "1" at bounding box center [437, 6] width 6 height 6
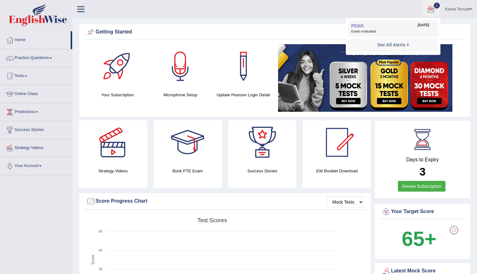
click at [377, 30] on span "Exam evaluated" at bounding box center [394, 31] width 84 height 5
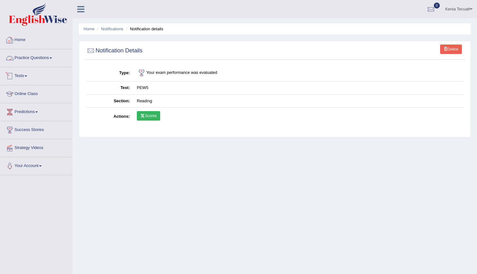
click at [19, 42] on link "Home" at bounding box center [36, 39] width 72 height 16
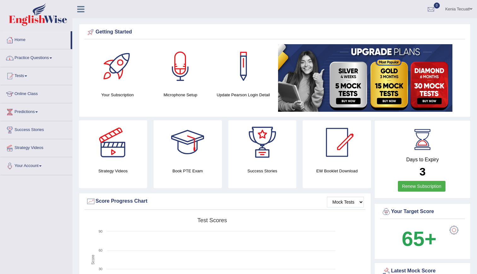
click at [33, 62] on link "Practice Questions" at bounding box center [36, 57] width 72 height 16
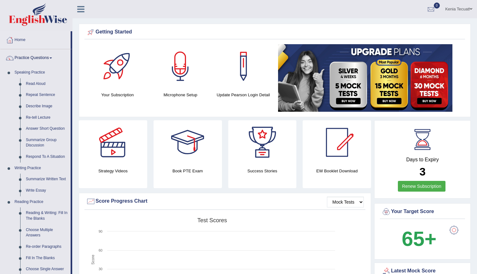
drag, startPoint x: 73, startPoint y: 157, endPoint x: 76, endPoint y: 204, distance: 47.1
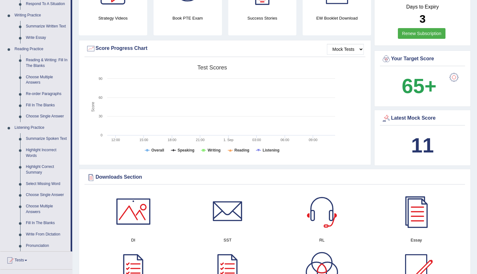
scroll to position [151, 0]
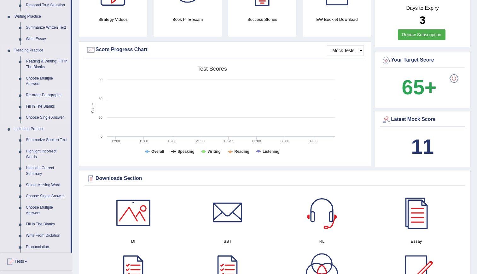
click at [33, 95] on link "Re-order Paragraphs" at bounding box center [47, 95] width 48 height 11
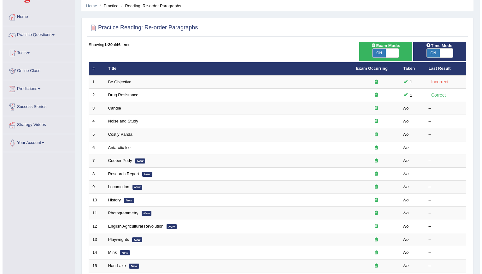
scroll to position [23, 0]
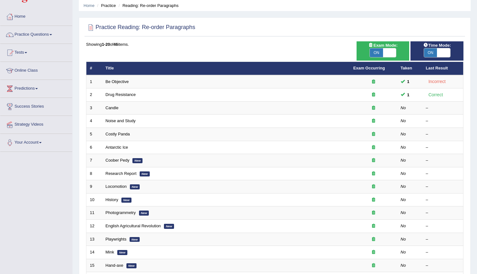
click at [387, 54] on span at bounding box center [389, 52] width 13 height 9
checkbox input "false"
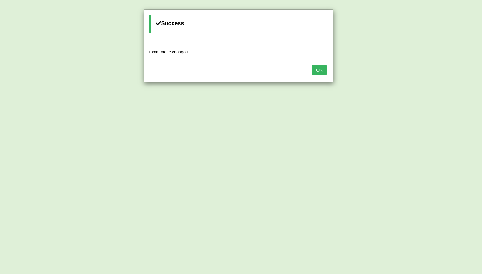
click at [322, 67] on button "OK" at bounding box center [319, 70] width 15 height 11
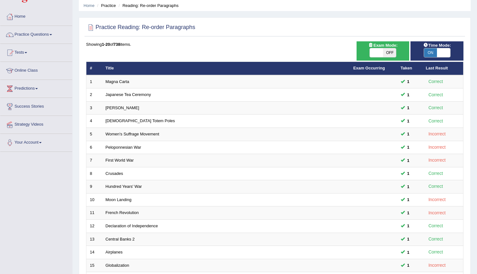
click at [445, 54] on span at bounding box center [443, 52] width 13 height 9
checkbox input "false"
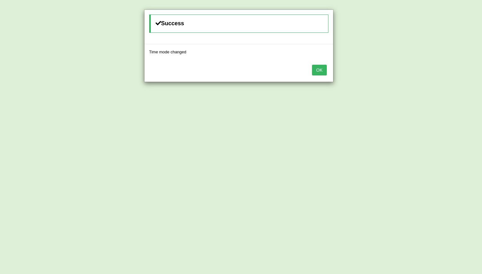
click at [315, 72] on button "OK" at bounding box center [319, 70] width 15 height 11
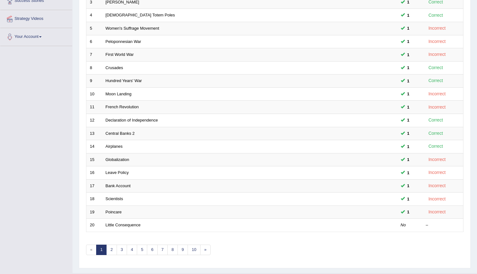
scroll to position [144, 0]
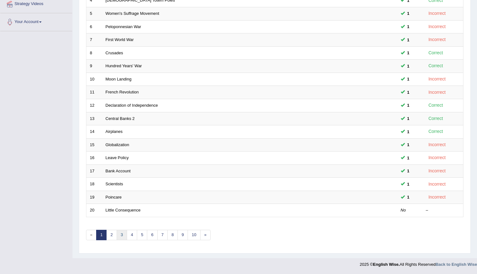
click at [121, 235] on link "3" at bounding box center [122, 235] width 10 height 10
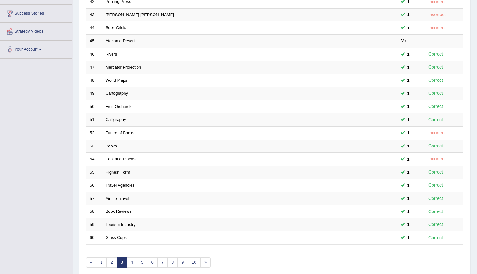
scroll to position [144, 0]
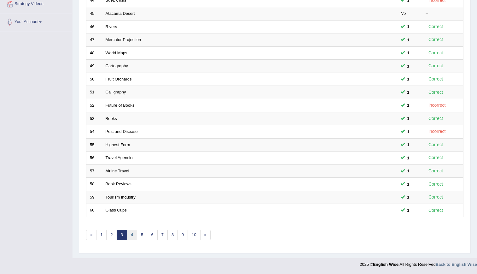
click at [130, 234] on link "4" at bounding box center [132, 235] width 10 height 10
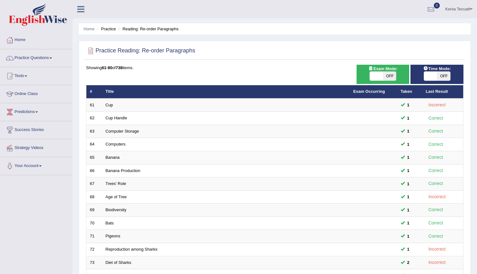
scroll to position [144, 0]
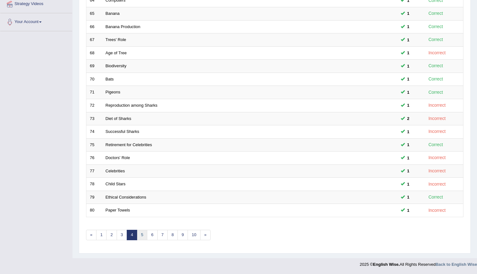
click at [142, 233] on link "5" at bounding box center [142, 235] width 10 height 10
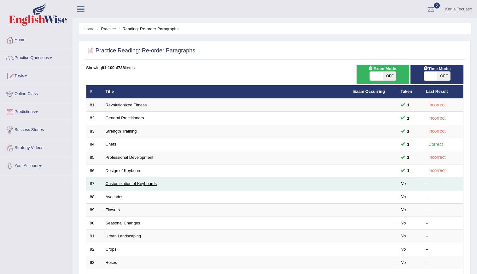
click at [125, 183] on link "Customization of Keyboards" at bounding box center [131, 183] width 51 height 5
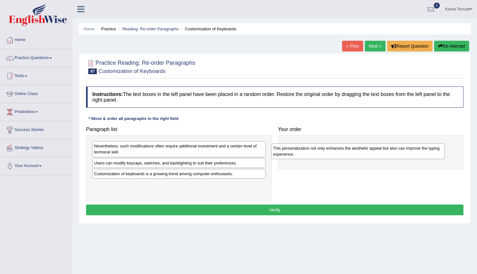
drag, startPoint x: 161, startPoint y: 168, endPoint x: 340, endPoint y: 152, distance: 179.0
click at [340, 152] on div "This personalization not only enhances the aesthetic appeal but also can improv…" at bounding box center [358, 151] width 174 height 16
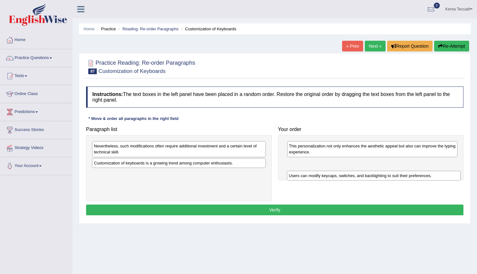
drag, startPoint x: 201, startPoint y: 165, endPoint x: 396, endPoint y: 178, distance: 195.4
click at [396, 178] on div "Users can modify keycaps, switches, and backlighting to suit their preferences." at bounding box center [374, 176] width 174 height 10
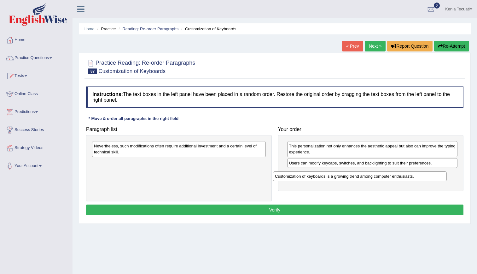
drag, startPoint x: 252, startPoint y: 162, endPoint x: 435, endPoint y: 175, distance: 182.5
click at [435, 175] on div "Customization of keyboards is a growing trend among computer enthusiasts." at bounding box center [360, 176] width 174 height 10
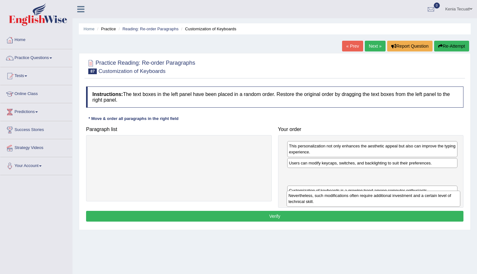
drag, startPoint x: 241, startPoint y: 147, endPoint x: 436, endPoint y: 196, distance: 200.9
click at [436, 196] on div "Nevertheless, such modifications often require additional investment and a cert…" at bounding box center [374, 199] width 174 height 16
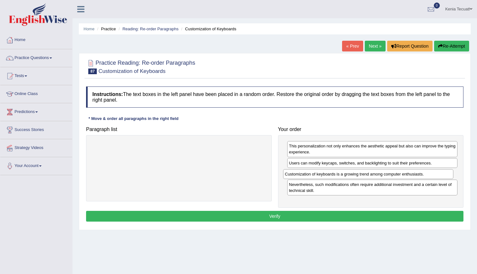
drag, startPoint x: 391, startPoint y: 192, endPoint x: 387, endPoint y: 175, distance: 17.0
click at [387, 175] on div "Customization of keyboards is a growing trend among computer enthusiasts." at bounding box center [368, 174] width 171 height 10
click at [350, 216] on button "Verify" at bounding box center [275, 216] width 378 height 11
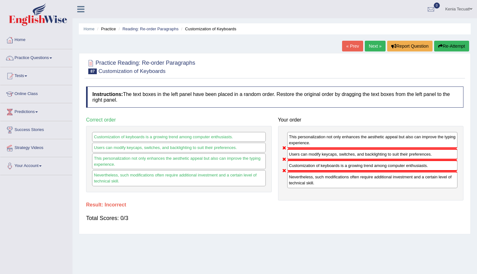
click at [371, 50] on link "Next »" at bounding box center [375, 46] width 21 height 11
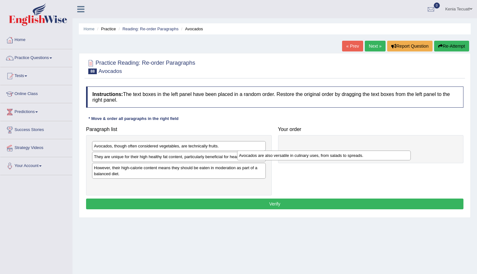
drag, startPoint x: 192, startPoint y: 187, endPoint x: 337, endPoint y: 158, distance: 147.1
click at [337, 158] on div "Avocados are also versatile in culinary uses, from salads to spreads." at bounding box center [324, 156] width 174 height 10
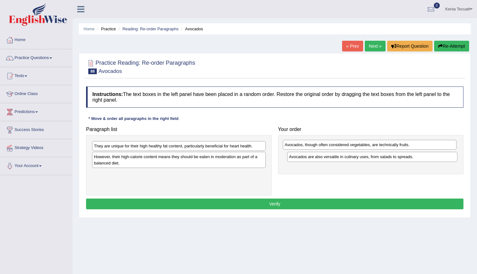
drag, startPoint x: 192, startPoint y: 146, endPoint x: 386, endPoint y: 145, distance: 194.7
click at [386, 145] on div "Avocados, though often considered vegetables, are technically fruits." at bounding box center [370, 145] width 174 height 10
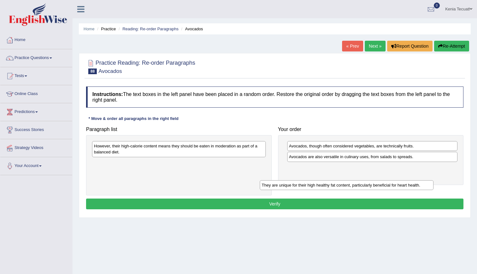
drag, startPoint x: 173, startPoint y: 146, endPoint x: 341, endPoint y: 192, distance: 174.4
click at [341, 190] on div "They are unique for their high healthy fat content, particularly beneficial for…" at bounding box center [347, 185] width 174 height 10
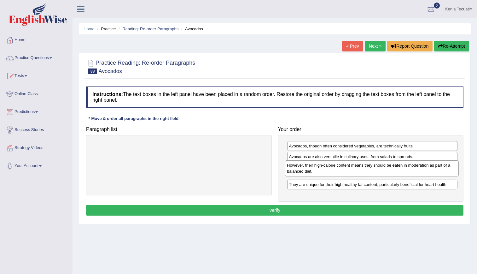
drag, startPoint x: 191, startPoint y: 147, endPoint x: 385, endPoint y: 168, distance: 194.8
click at [385, 168] on div "However, their high-calorie content means they should be eaten in moderation as…" at bounding box center [372, 168] width 174 height 16
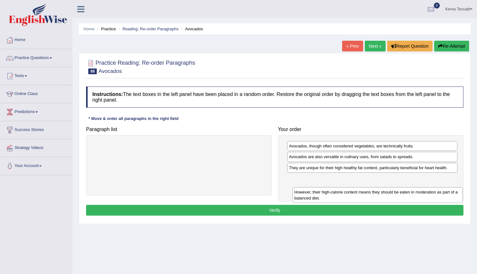
drag, startPoint x: 385, startPoint y: 168, endPoint x: 390, endPoint y: 192, distance: 24.6
click at [390, 192] on div "However, their high-calorie content means they should be eaten in moderation as…" at bounding box center [378, 195] width 171 height 16
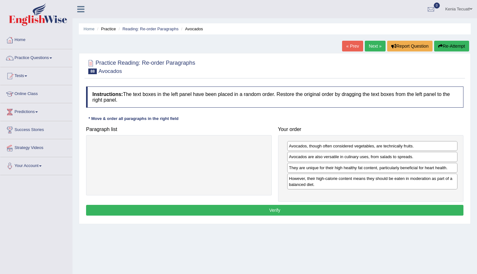
click at [344, 213] on button "Verify" at bounding box center [275, 210] width 378 height 11
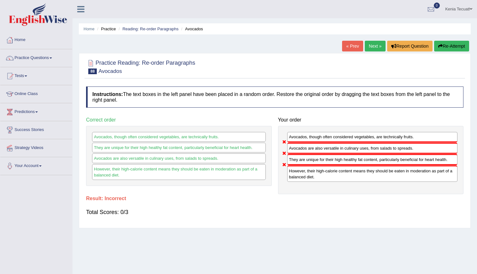
click at [371, 48] on link "Next »" at bounding box center [375, 46] width 21 height 11
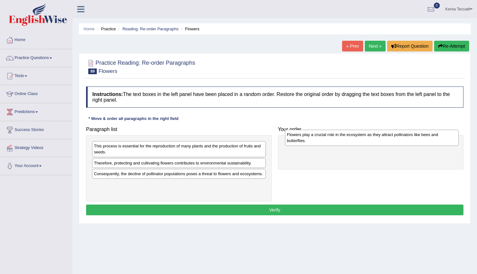
drag, startPoint x: 186, startPoint y: 151, endPoint x: 376, endPoint y: 143, distance: 190.4
click at [376, 143] on div "Flowers play a crucial role in the ecosystem as they attract pollinators like b…" at bounding box center [372, 138] width 174 height 16
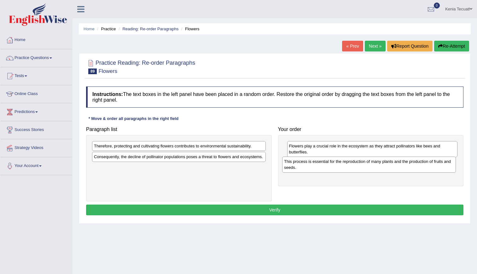
drag, startPoint x: 213, startPoint y: 150, endPoint x: 405, endPoint y: 165, distance: 192.5
click at [405, 165] on div "This process is essential for the reproduction of many plants and the productio…" at bounding box center [369, 165] width 174 height 16
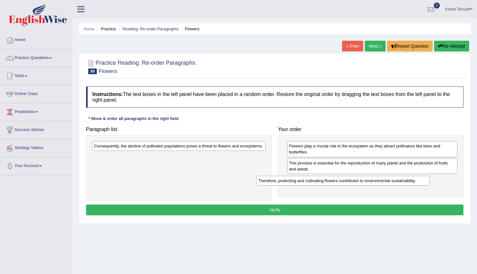
drag, startPoint x: 209, startPoint y: 148, endPoint x: 373, endPoint y: 182, distance: 168.0
click at [373, 182] on div "Therefore, protecting and cultivating flowers contributes to environmental sust…" at bounding box center [344, 181] width 174 height 10
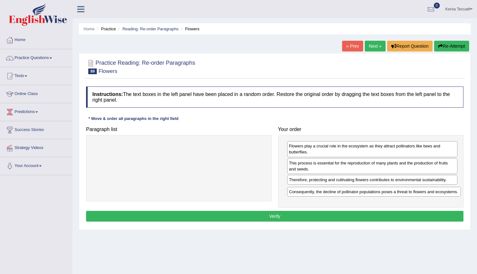
drag, startPoint x: 202, startPoint y: 151, endPoint x: 398, endPoint y: 196, distance: 200.6
click at [398, 196] on div "Consequently, the decline of pollinator populations poses a threat to flowers a…" at bounding box center [374, 192] width 174 height 10
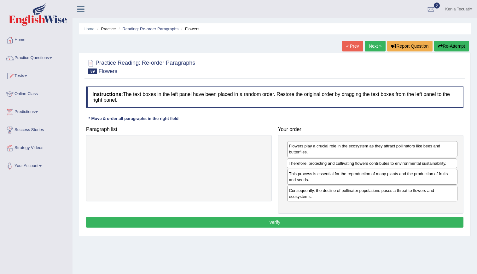
drag, startPoint x: 387, startPoint y: 182, endPoint x: 387, endPoint y: 165, distance: 16.4
click at [387, 165] on div "Therefore, protecting and cultivating flowers contributes to environmental sust…" at bounding box center [372, 163] width 171 height 10
click at [344, 224] on button "Verify" at bounding box center [275, 222] width 378 height 11
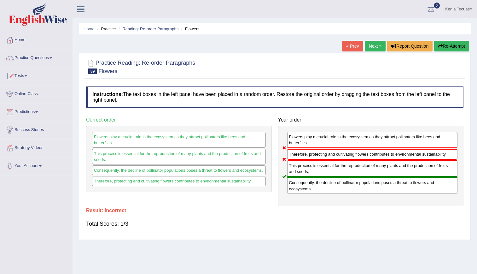
click at [370, 43] on link "Next »" at bounding box center [375, 46] width 21 height 11
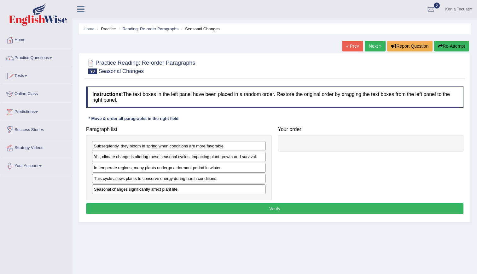
click at [24, 39] on link "Home" at bounding box center [36, 39] width 72 height 16
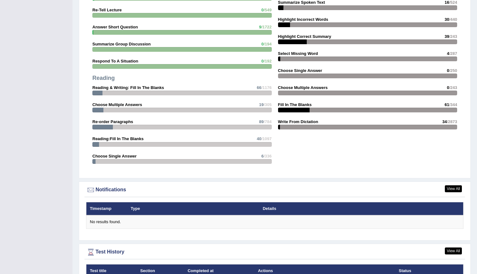
scroll to position [730, 0]
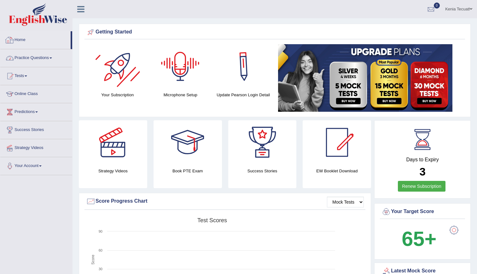
click at [35, 59] on link "Practice Questions" at bounding box center [36, 57] width 72 height 16
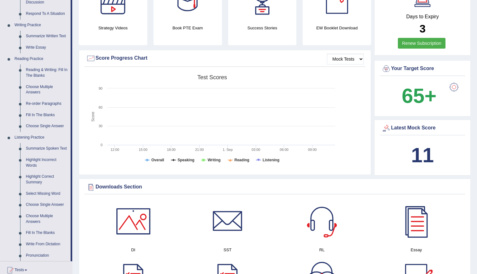
scroll to position [144, 0]
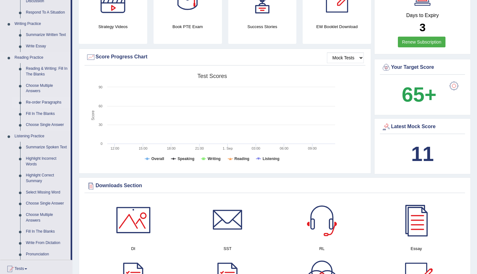
click at [44, 99] on link "Re-order Paragraphs" at bounding box center [47, 102] width 48 height 11
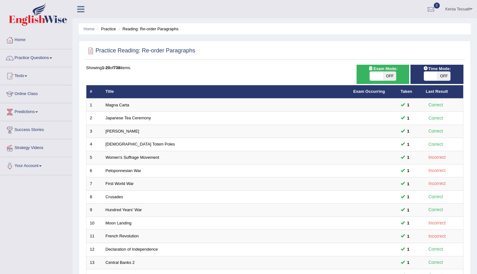
scroll to position [144, 0]
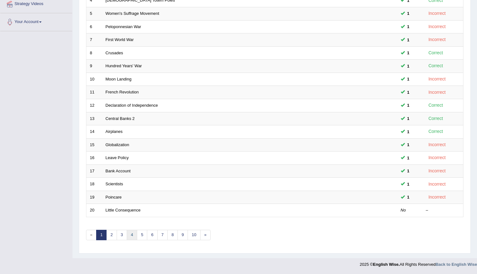
click at [131, 234] on link "4" at bounding box center [132, 235] width 10 height 10
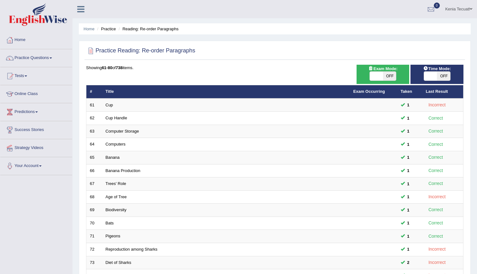
click at [379, 76] on span at bounding box center [376, 76] width 13 height 9
checkbox input "true"
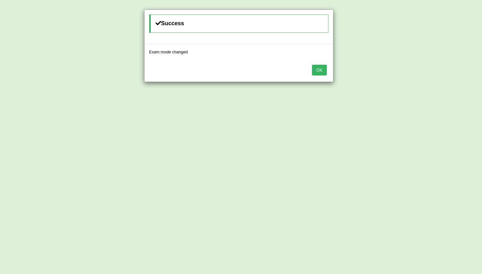
click at [324, 69] on button "OK" at bounding box center [319, 70] width 15 height 11
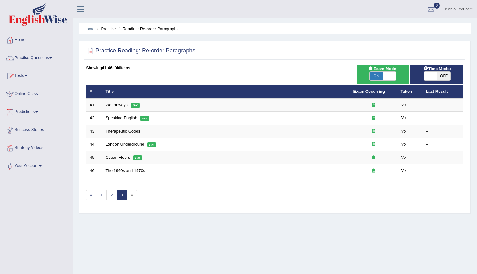
click at [421, 74] on div "ON OFF" at bounding box center [437, 75] width 47 height 9
click at [431, 75] on span at bounding box center [430, 76] width 13 height 9
checkbox input "true"
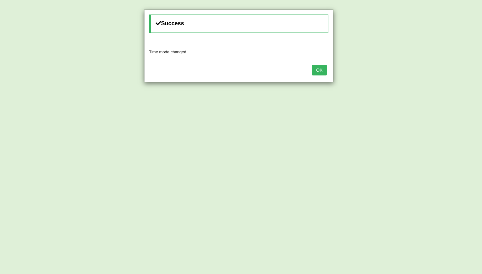
click at [315, 66] on button "OK" at bounding box center [319, 70] width 15 height 11
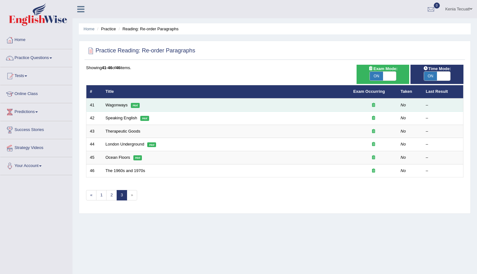
click at [133, 104] on em "Hot" at bounding box center [135, 105] width 9 height 5
click at [114, 106] on link "Wagonways" at bounding box center [117, 105] width 22 height 5
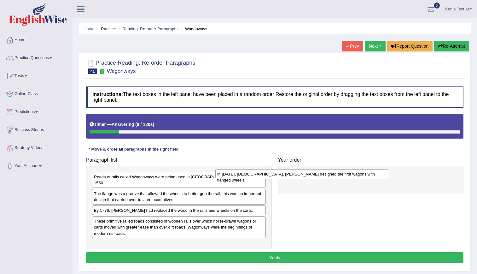
drag, startPoint x: 221, startPoint y: 214, endPoint x: 344, endPoint y: 173, distance: 129.9
click at [344, 173] on div "In [DATE], [DEMOGRAPHIC_DATA], [PERSON_NAME] designed the first wagons with fla…" at bounding box center [303, 174] width 174 height 10
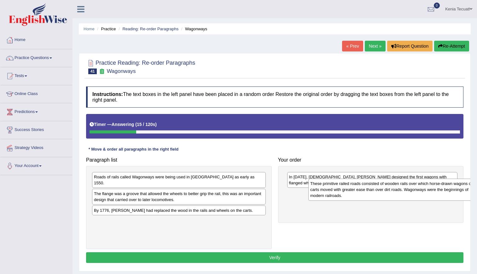
drag, startPoint x: 201, startPoint y: 218, endPoint x: 416, endPoint y: 187, distance: 217.7
click at [416, 187] on div "These primitive railed roads consisted of wooden rails over which horse-drawn w…" at bounding box center [396, 190] width 174 height 22
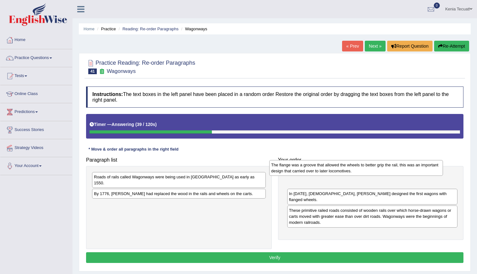
drag, startPoint x: 241, startPoint y: 192, endPoint x: 418, endPoint y: 169, distance: 178.8
click at [418, 169] on div "The flange was a groove that allowed the wheels to better grip the rail, this w…" at bounding box center [356, 168] width 174 height 16
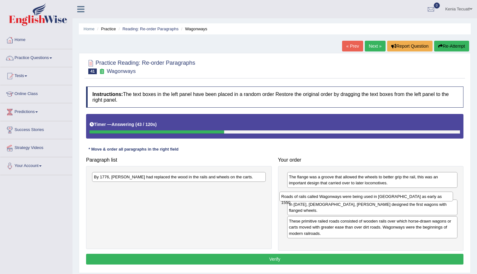
drag, startPoint x: 214, startPoint y: 180, endPoint x: 405, endPoint y: 198, distance: 191.8
click at [405, 198] on div "Roads of rails called Wagonways were being used in Germany as early as 1550." at bounding box center [367, 197] width 174 height 10
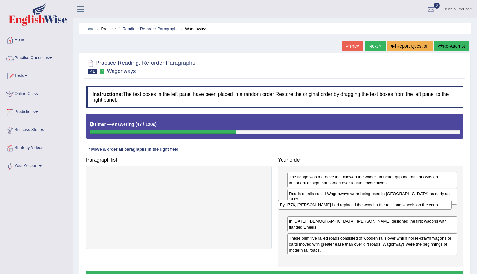
drag, startPoint x: 150, startPoint y: 179, endPoint x: 336, endPoint y: 206, distance: 187.9
click at [336, 206] on div "By 1776, iron had replaced the wood in the rails and wheels on the carts." at bounding box center [365, 205] width 174 height 10
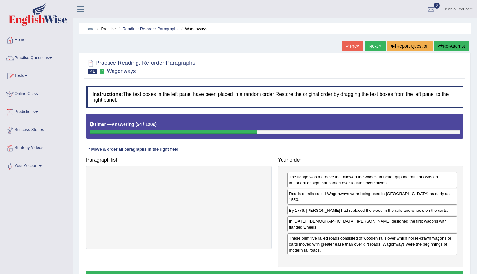
click at [298, 270] on button "Verify" at bounding box center [275, 275] width 378 height 11
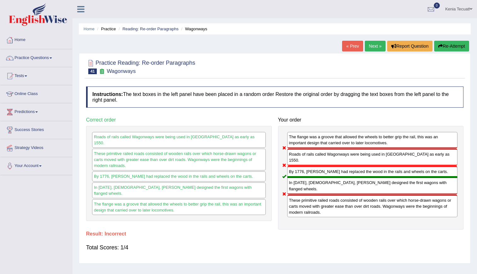
click at [379, 47] on link "Next »" at bounding box center [375, 46] width 21 height 11
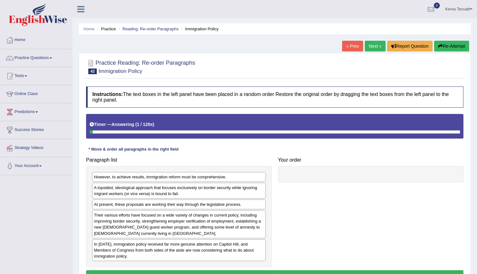
click at [439, 45] on icon "button" at bounding box center [441, 46] width 4 height 4
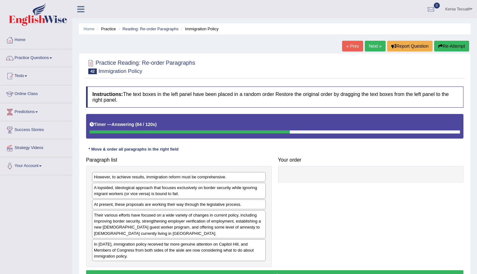
click at [439, 45] on icon "button" at bounding box center [441, 46] width 4 height 4
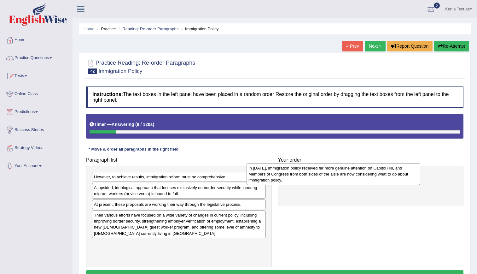
drag, startPoint x: 208, startPoint y: 257, endPoint x: 370, endPoint y: 183, distance: 177.9
click at [370, 183] on div "In 2005, immigration policy received far more genuine attention on Capitol Hill…" at bounding box center [334, 174] width 174 height 22
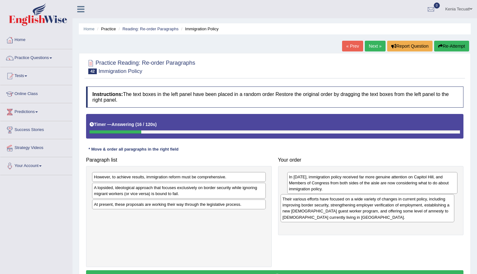
drag, startPoint x: 167, startPoint y: 221, endPoint x: 356, endPoint y: 205, distance: 189.4
click at [356, 205] on div "Their various efforts have focused on a wide variety of changes in current poli…" at bounding box center [368, 208] width 174 height 28
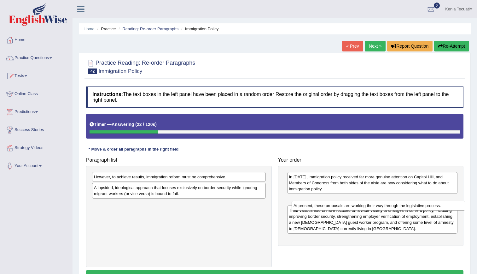
drag, startPoint x: 210, startPoint y: 208, endPoint x: 395, endPoint y: 204, distance: 185.6
click at [395, 204] on div "At present, these proposals are working their way through the legislative proce…" at bounding box center [379, 206] width 174 height 10
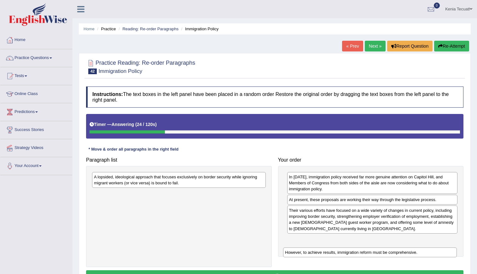
drag, startPoint x: 199, startPoint y: 174, endPoint x: 390, endPoint y: 249, distance: 205.5
click at [390, 249] on div "However, to achieve results, immigration reform must be comprehensive." at bounding box center [370, 252] width 174 height 10
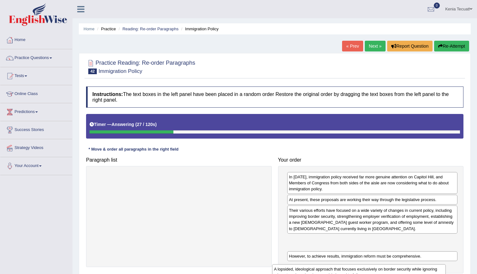
drag, startPoint x: 210, startPoint y: 175, endPoint x: 390, endPoint y: 267, distance: 202.4
click at [390, 267] on div "A lopsided, ideological approach that focuses exclusively on border security wh…" at bounding box center [359, 272] width 174 height 16
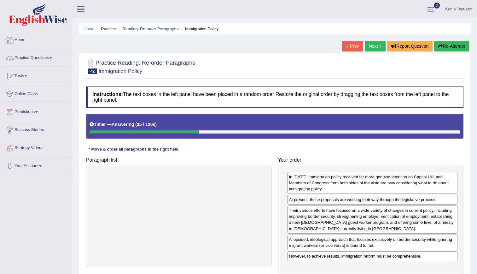
click at [16, 39] on link "Home" at bounding box center [36, 39] width 72 height 16
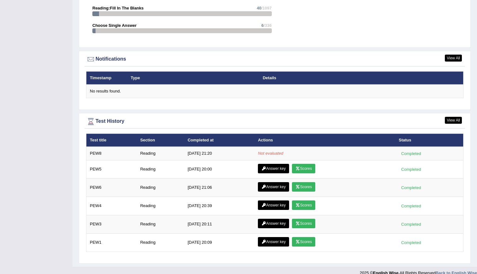
scroll to position [730, 0]
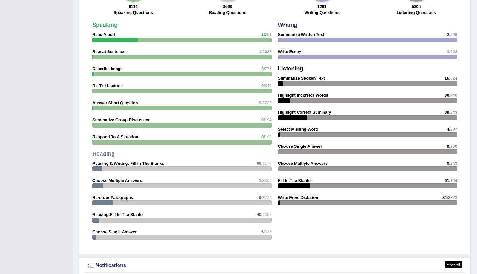
scroll to position [730, 0]
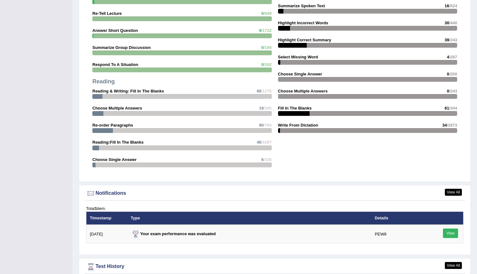
scroll to position [747, 0]
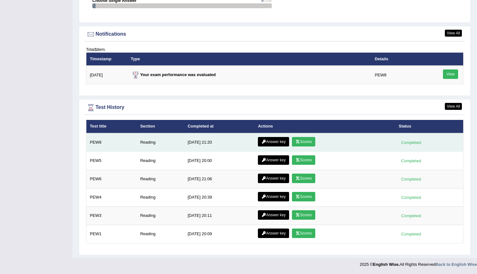
click at [296, 143] on icon at bounding box center [298, 142] width 5 height 4
click at [272, 139] on link "Answer key" at bounding box center [273, 141] width 31 height 9
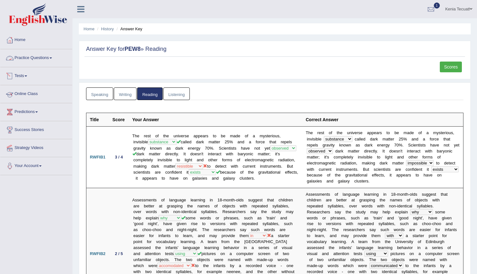
click at [35, 56] on link "Practice Questions" at bounding box center [36, 57] width 72 height 16
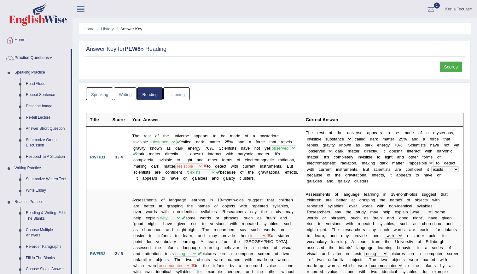
click at [28, 57] on link "Practice Questions" at bounding box center [35, 57] width 70 height 16
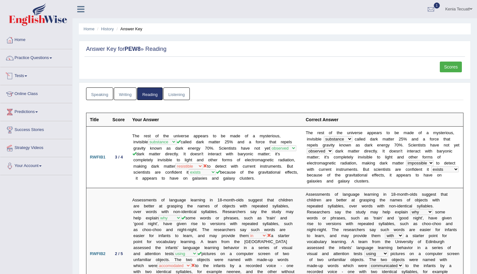
click at [27, 78] on link "Tests" at bounding box center [36, 75] width 72 height 16
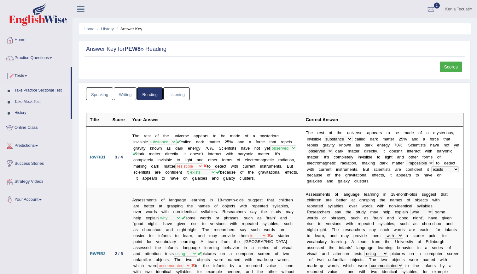
click at [31, 87] on link "Take Practice Sectional Test" at bounding box center [41, 90] width 59 height 11
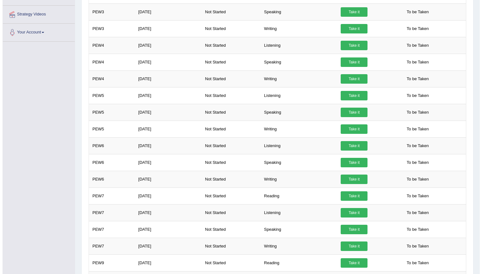
scroll to position [168, 0]
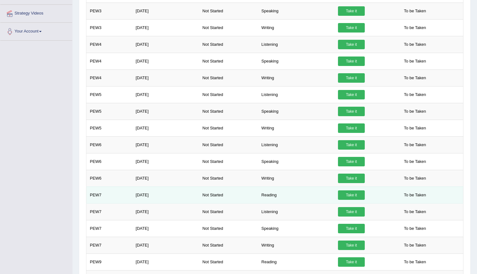
click at [338, 196] on link "Take it" at bounding box center [351, 194] width 27 height 9
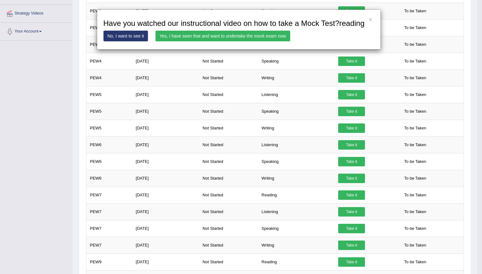
click at [221, 38] on link "Yes, I have seen that and want to undertake the mock exam now" at bounding box center [223, 36] width 135 height 11
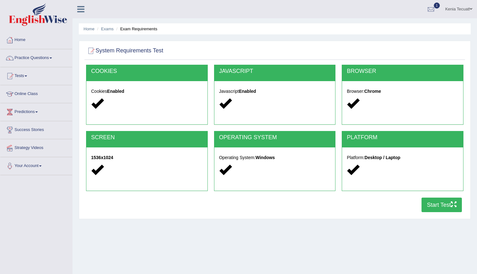
click at [433, 206] on button "Start Test" at bounding box center [442, 205] width 40 height 15
